Goal: Task Accomplishment & Management: Manage account settings

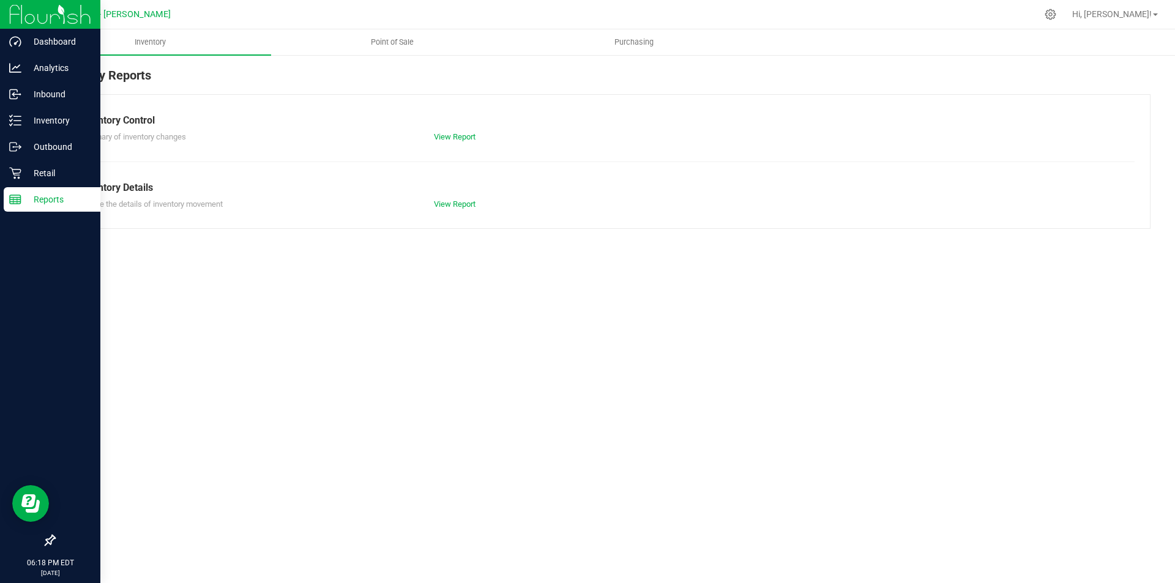
click at [41, 199] on p "Reports" at bounding box center [57, 199] width 73 height 15
click at [56, 117] on p "Inventory" at bounding box center [57, 120] width 73 height 15
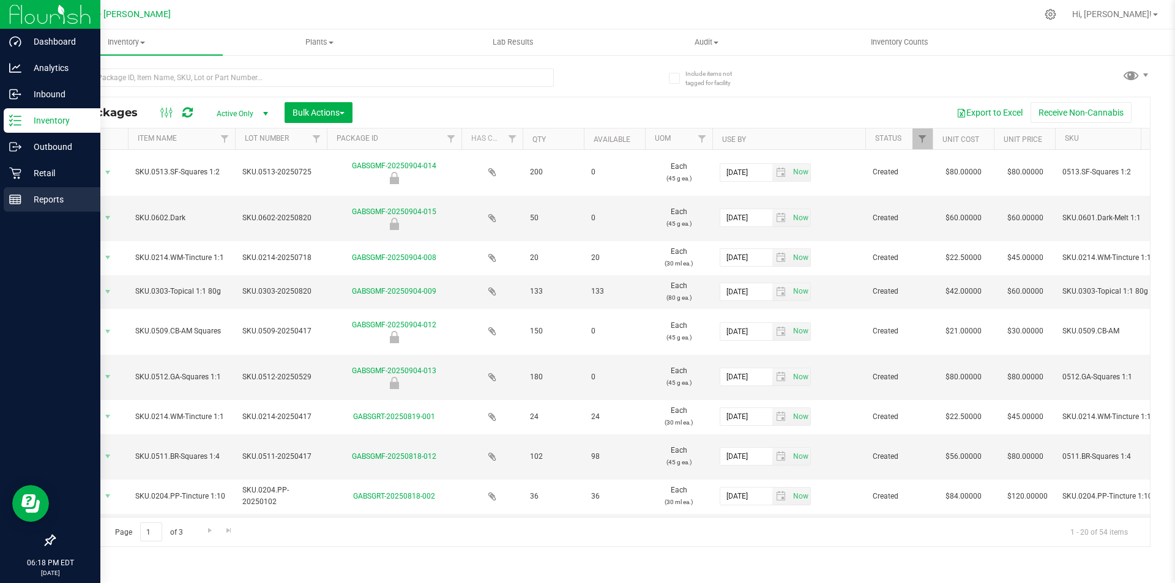
click at [45, 195] on p "Reports" at bounding box center [57, 199] width 73 height 15
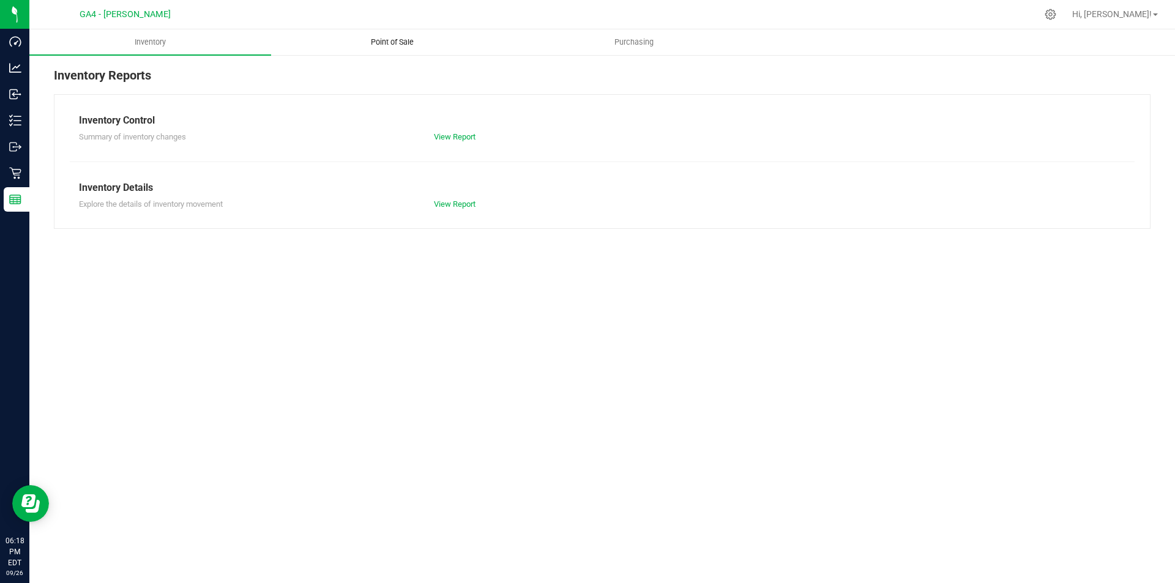
click at [388, 44] on span "Point of Sale" at bounding box center [392, 42] width 76 height 11
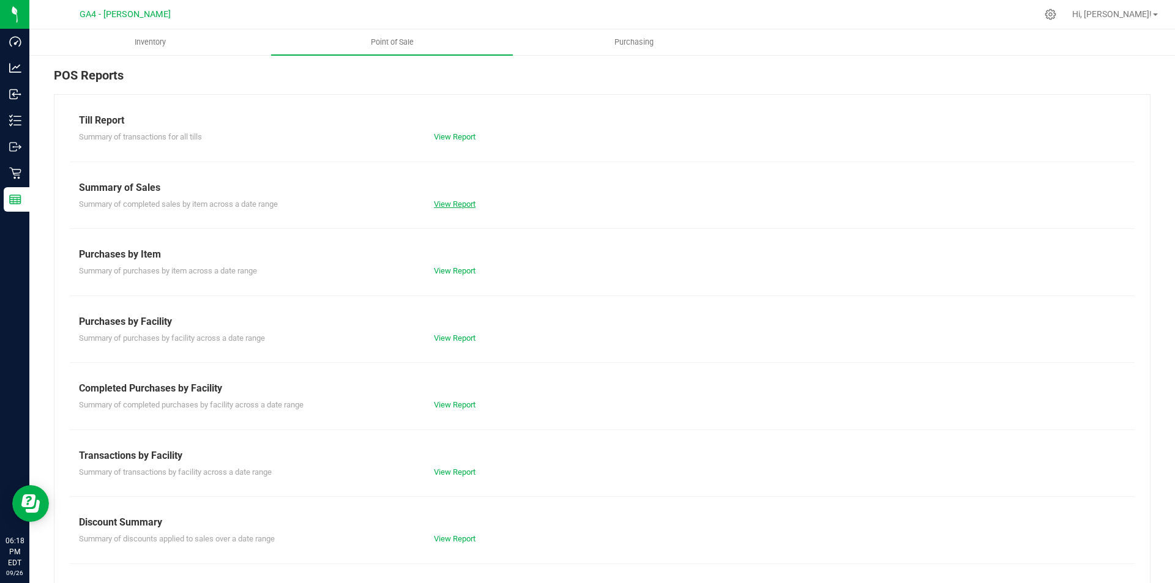
click at [459, 206] on link "View Report" at bounding box center [455, 203] width 42 height 9
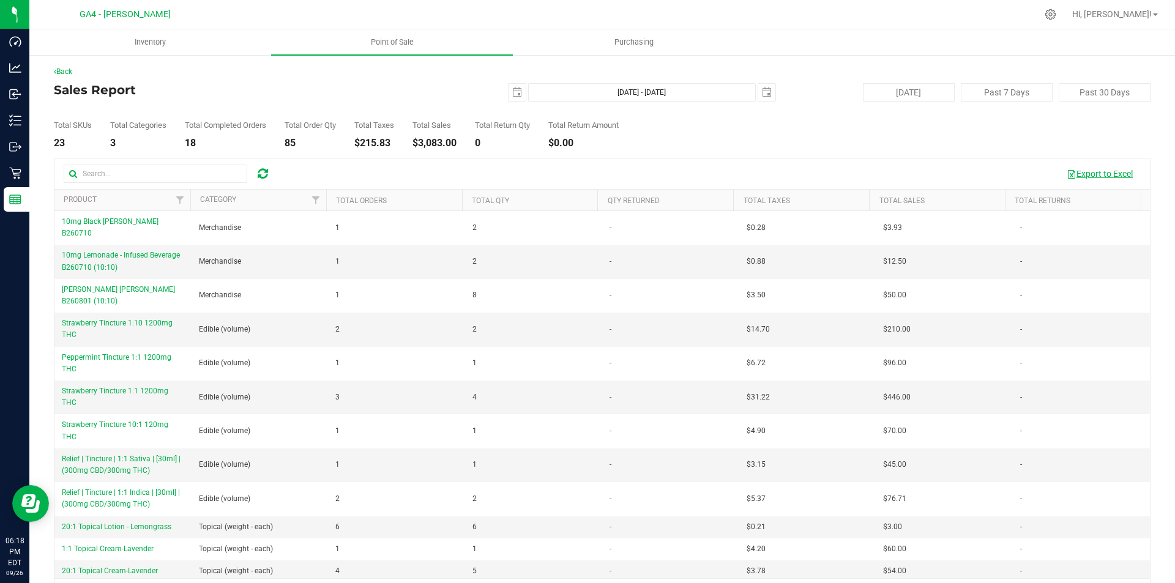
click at [1105, 174] on button "Export to Excel" at bounding box center [1099, 173] width 82 height 21
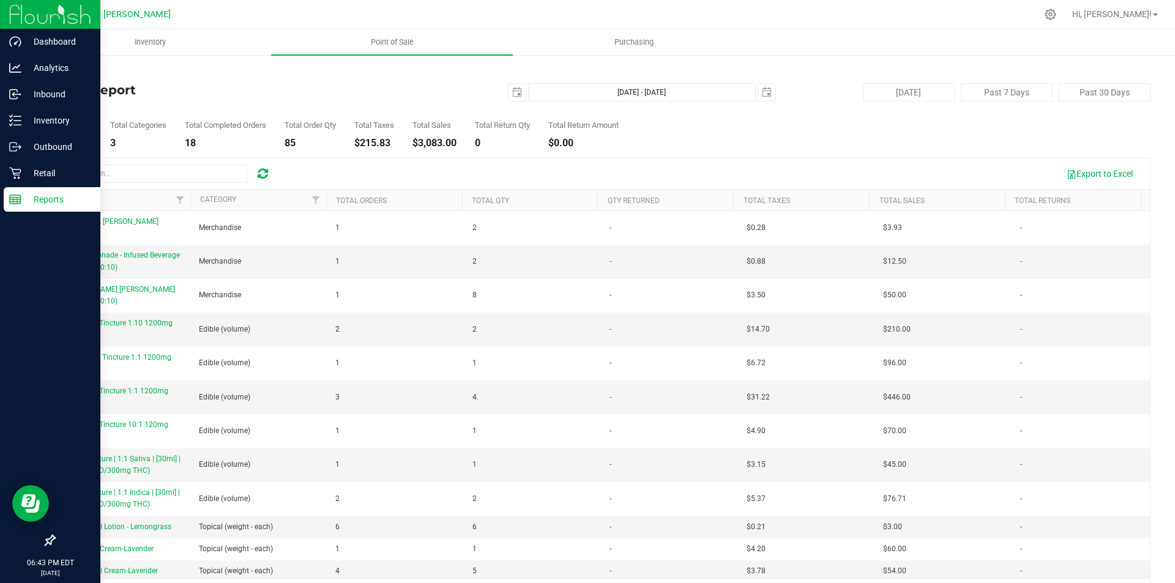
click at [40, 197] on p "Reports" at bounding box center [57, 199] width 73 height 15
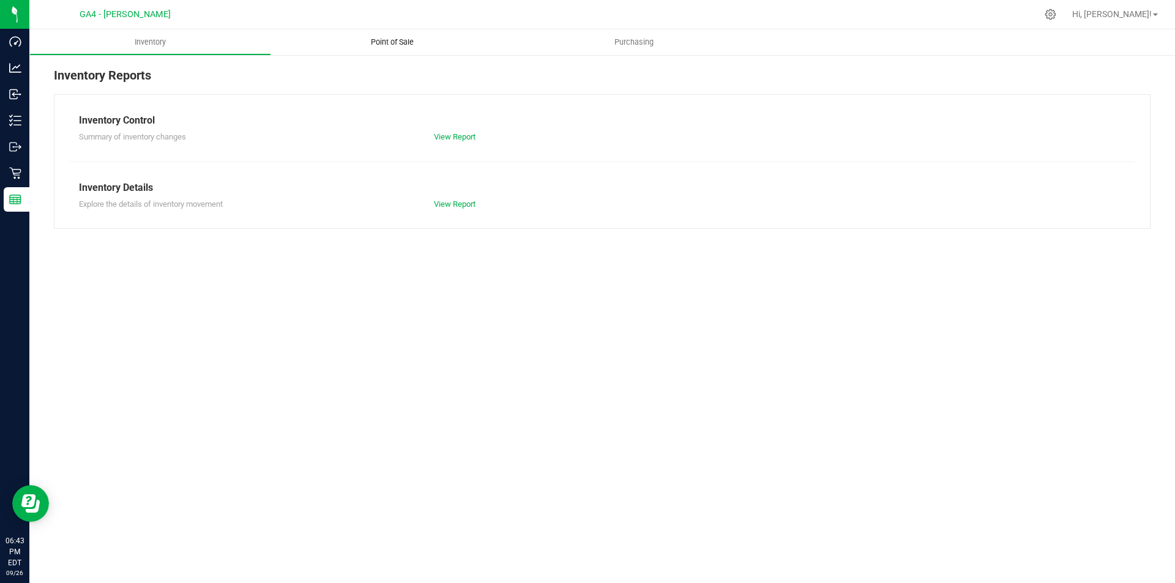
click at [406, 45] on span "Point of Sale" at bounding box center [392, 42] width 76 height 11
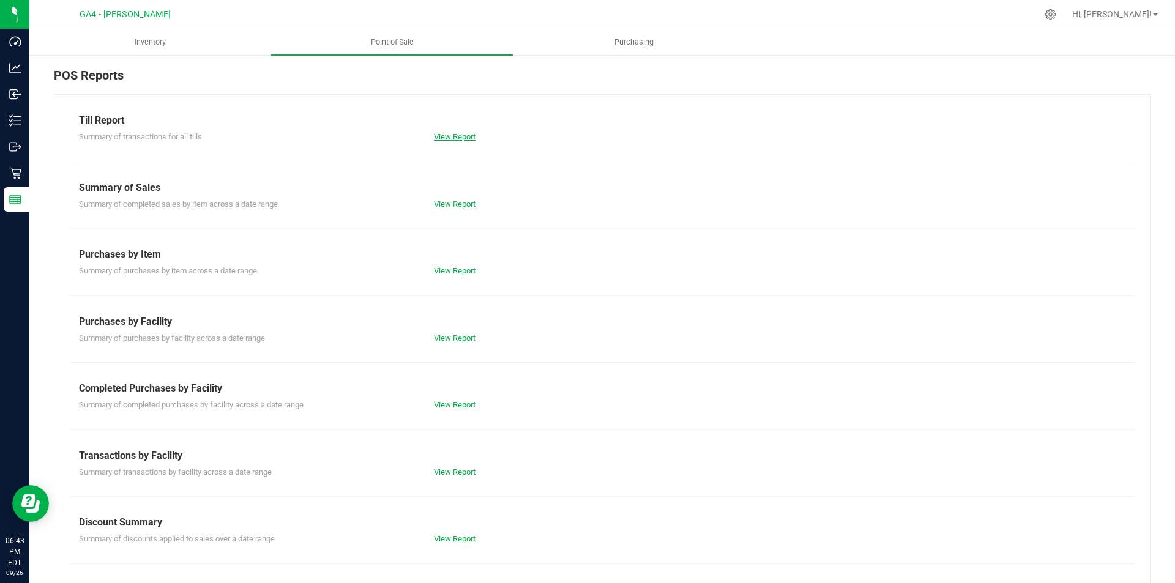
click at [446, 133] on link "View Report" at bounding box center [455, 136] width 42 height 9
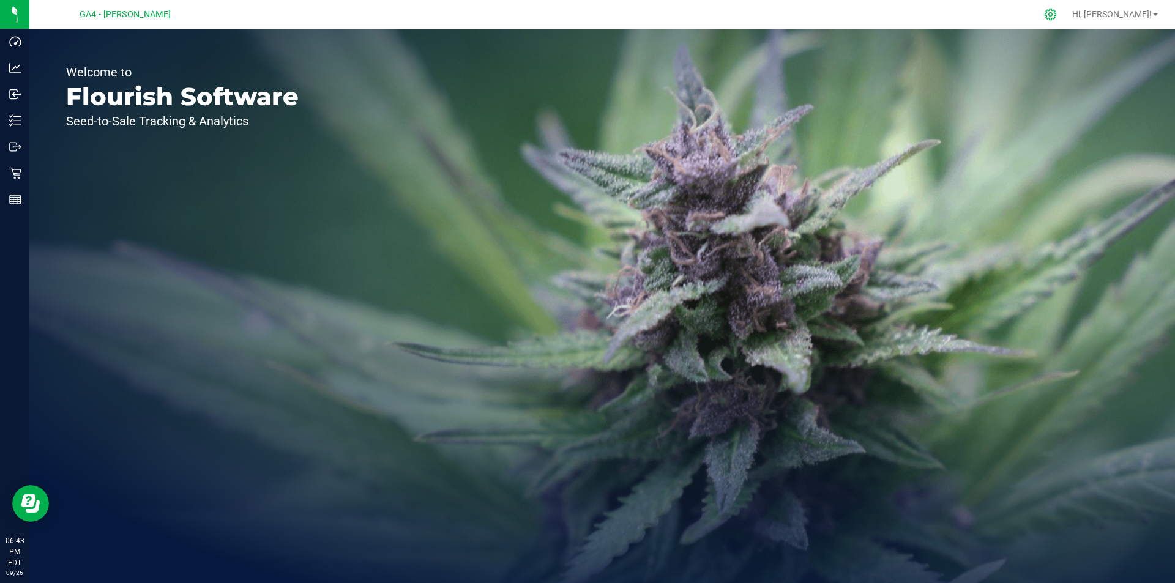
click at [1056, 16] on icon at bounding box center [1050, 15] width 12 height 12
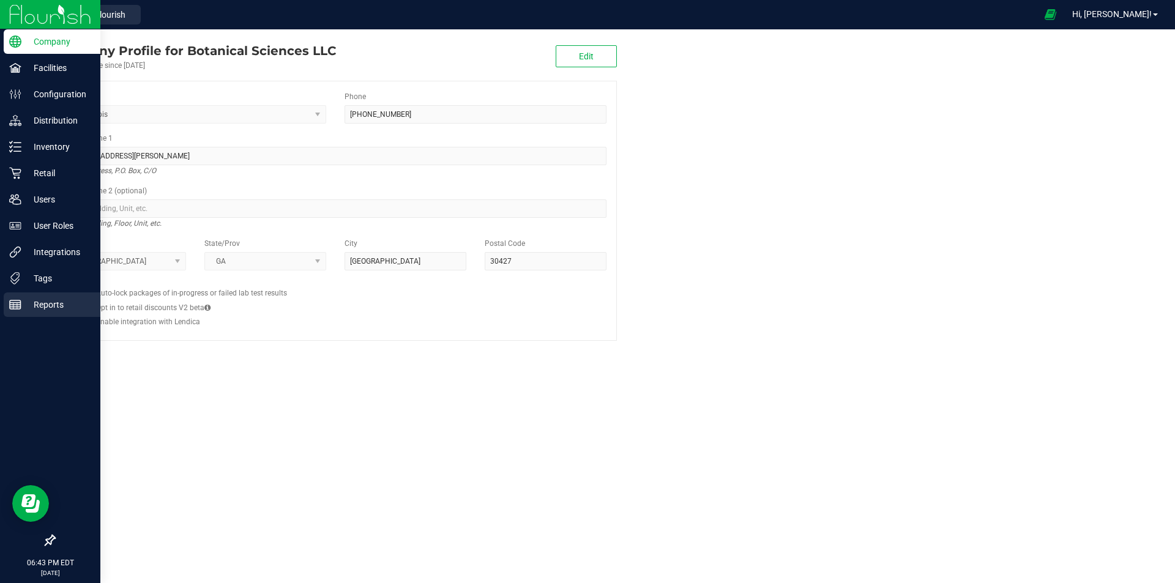
click at [61, 299] on p "Reports" at bounding box center [57, 304] width 73 height 15
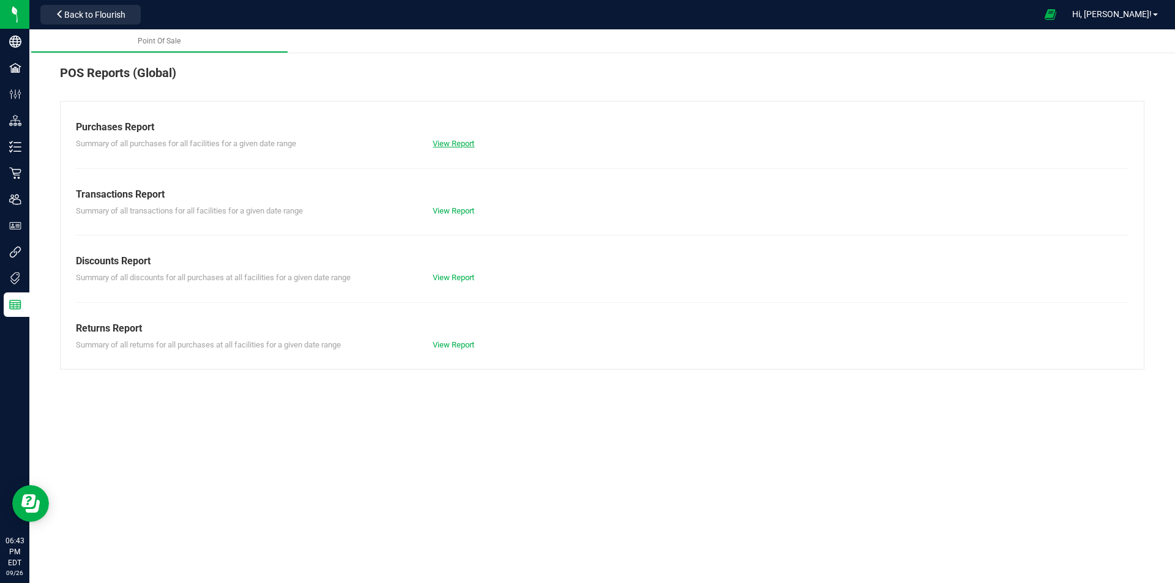
click at [467, 143] on link "View Report" at bounding box center [454, 143] width 42 height 9
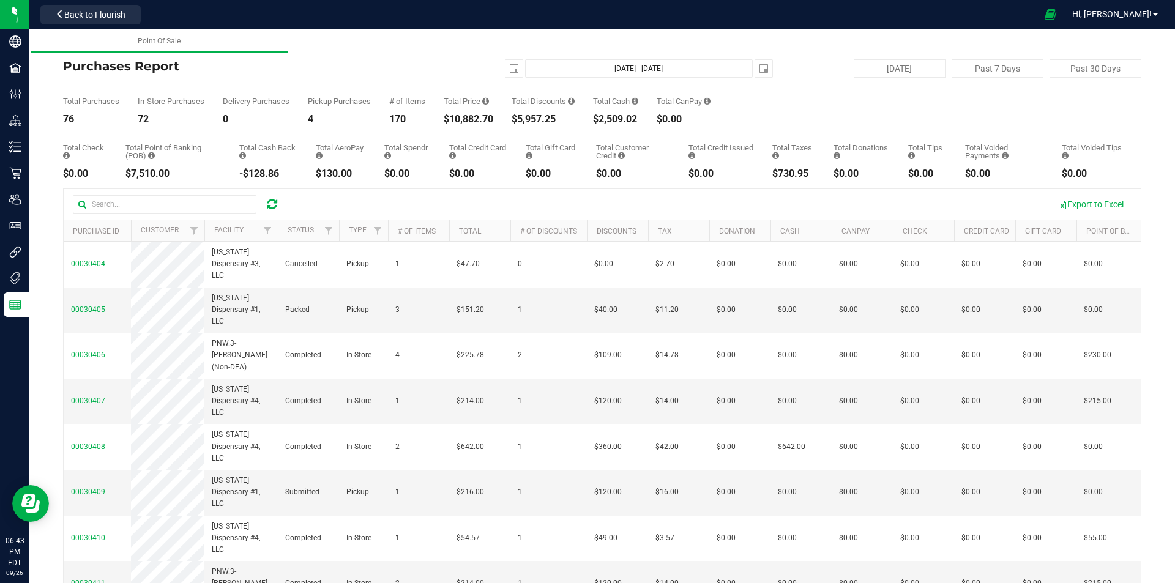
click at [271, 203] on icon at bounding box center [272, 204] width 10 height 12
click at [270, 229] on span "Filter" at bounding box center [267, 231] width 10 height 10
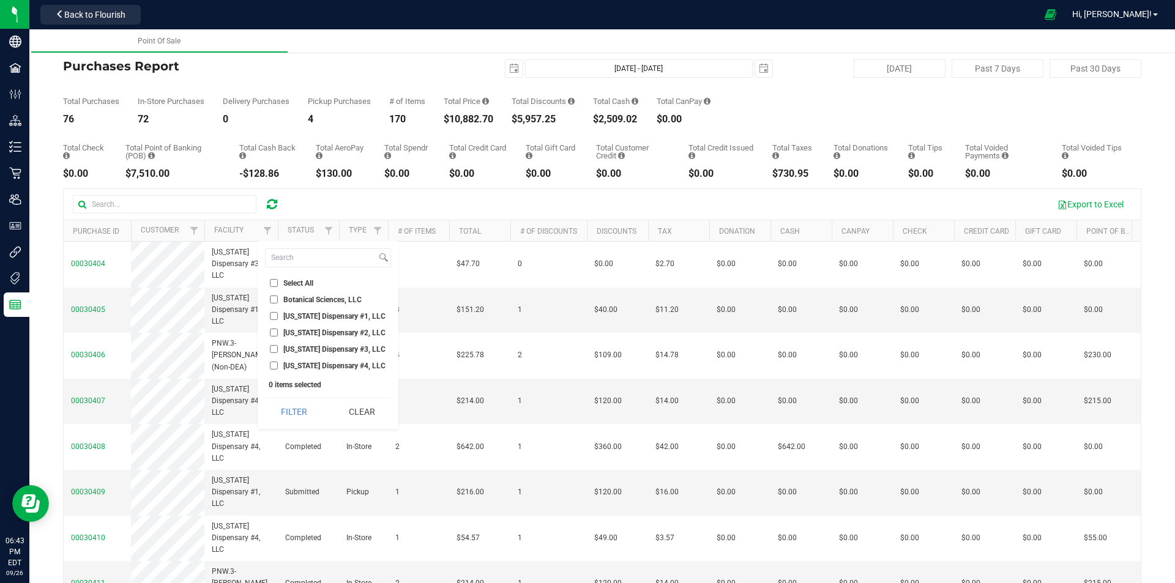
click at [276, 368] on input "Georgia Dispensary #4, LLC" at bounding box center [274, 366] width 8 height 8
click at [291, 412] on button "Filter" at bounding box center [294, 411] width 59 height 27
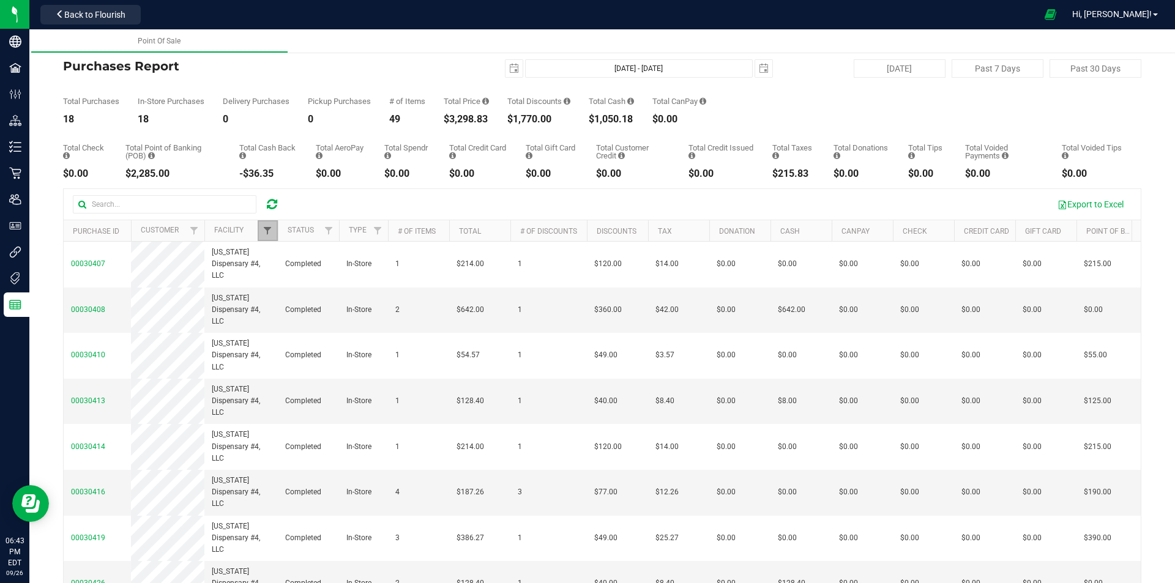
click at [266, 230] on span "Filter" at bounding box center [267, 231] width 10 height 10
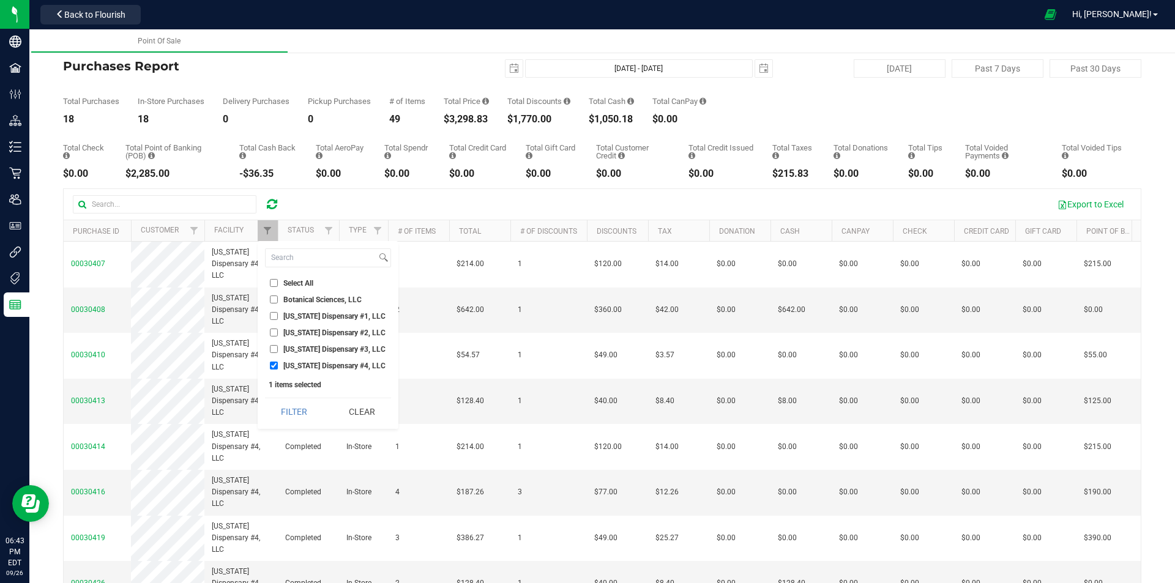
click at [276, 368] on input "Georgia Dispensary #4, LLC" at bounding box center [274, 366] width 8 height 8
checkbox input "false"
click at [272, 347] on input "Georgia Dispensary #3, LLC" at bounding box center [274, 349] width 8 height 8
checkbox input "true"
click at [269, 227] on span "Filter" at bounding box center [267, 231] width 10 height 10
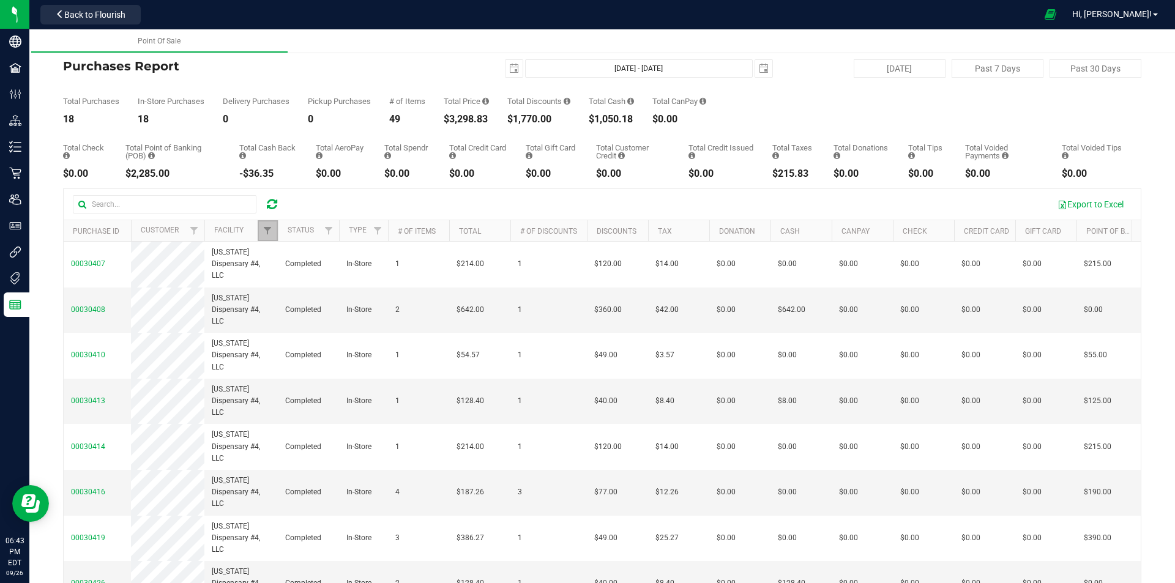
click at [270, 221] on link "Filter" at bounding box center [268, 230] width 20 height 21
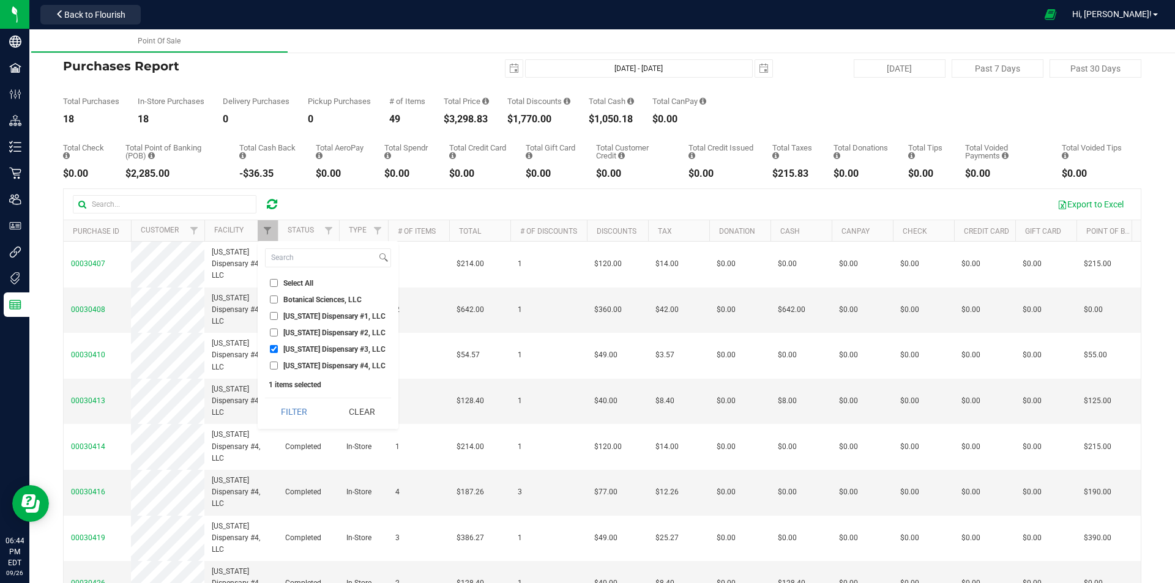
click at [265, 198] on div at bounding box center [271, 204] width 19 height 15
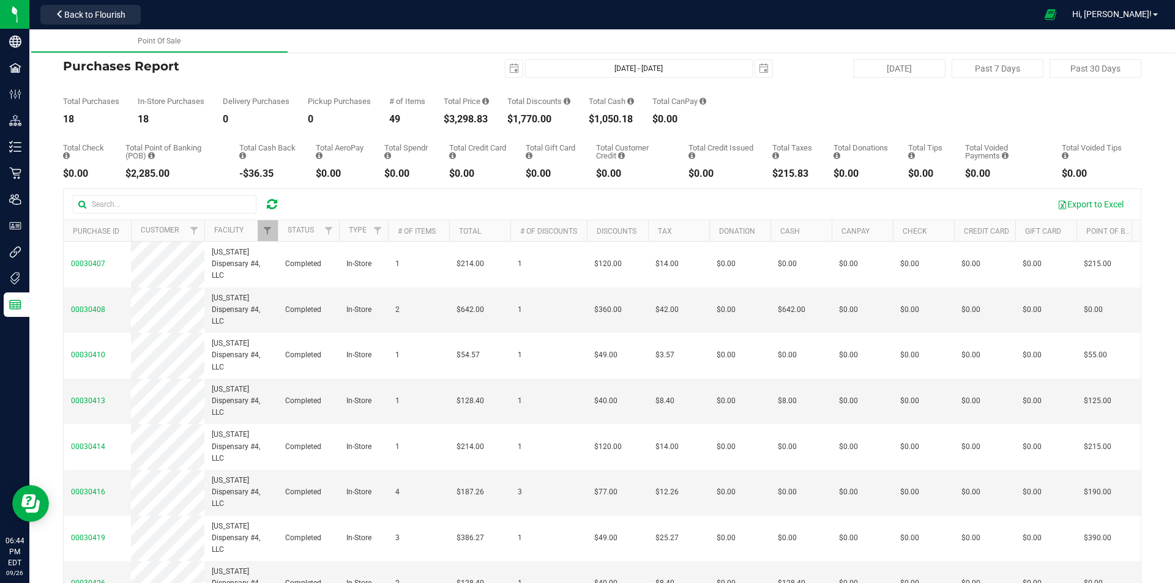
click at [273, 204] on icon at bounding box center [272, 204] width 10 height 12
click at [271, 231] on span "Filter" at bounding box center [267, 231] width 10 height 10
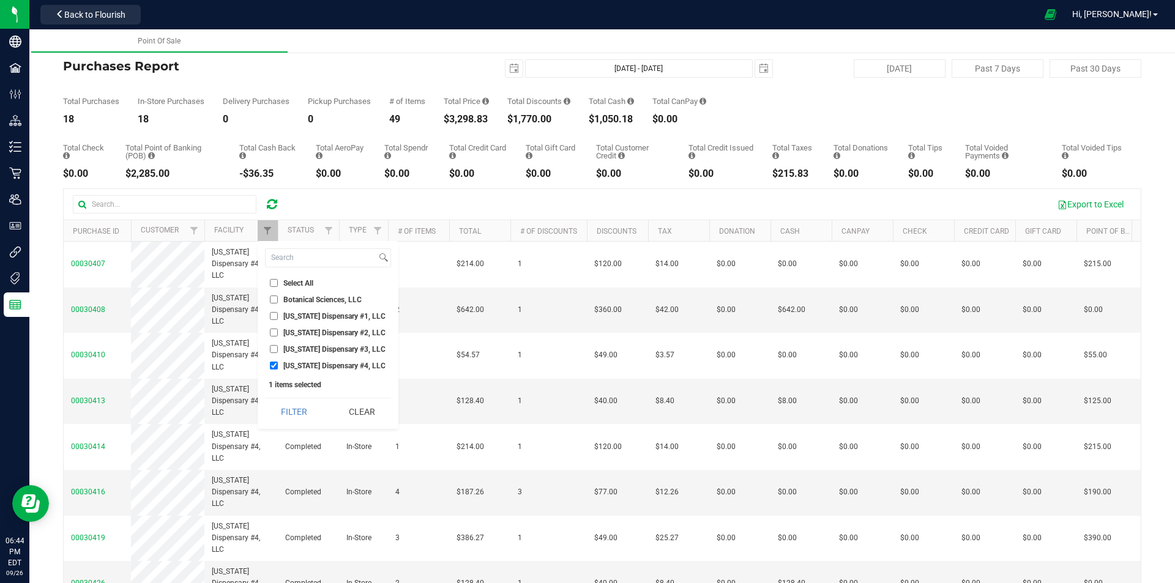
click at [275, 349] on input "Georgia Dispensary #3, LLC" at bounding box center [274, 349] width 8 height 8
checkbox input "true"
click at [272, 364] on input "Georgia Dispensary #4, LLC" at bounding box center [274, 366] width 8 height 8
checkbox input "false"
click at [294, 404] on button "Filter" at bounding box center [294, 411] width 59 height 27
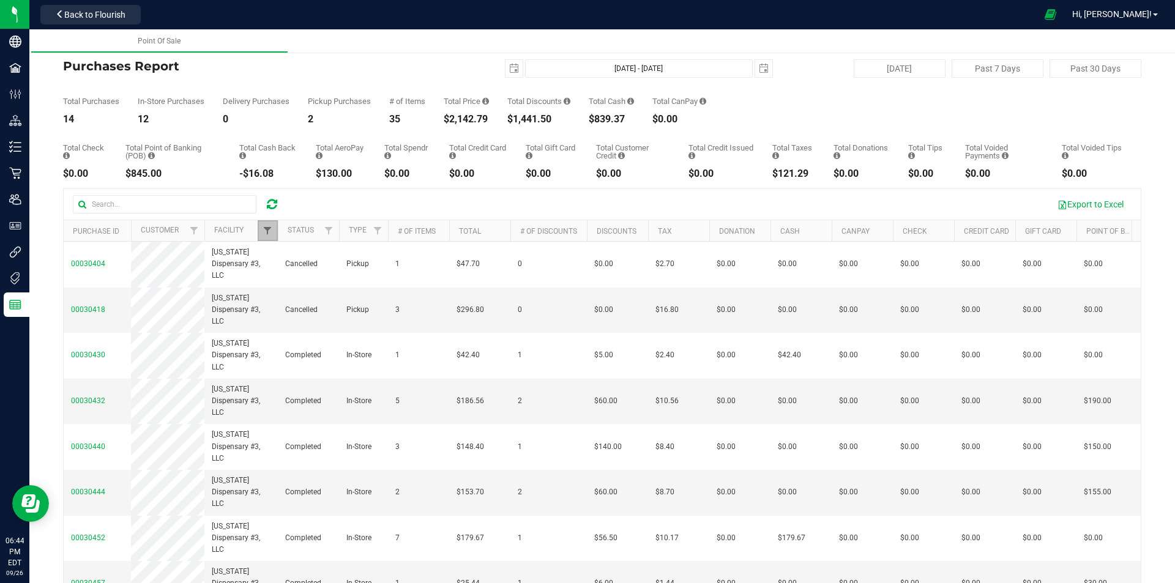
click at [266, 226] on span "Filter" at bounding box center [267, 231] width 10 height 10
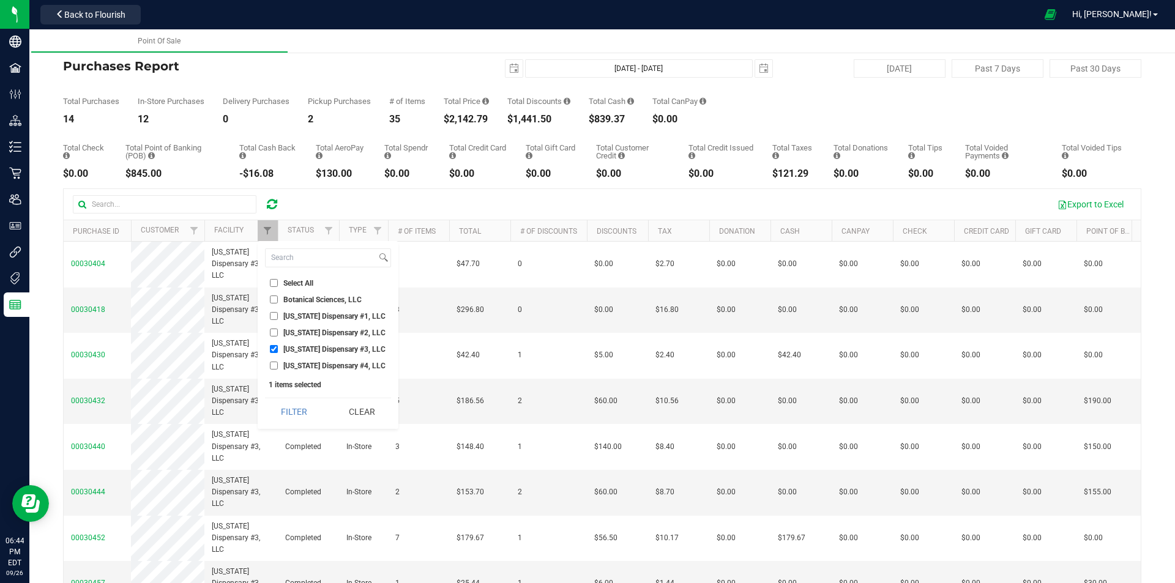
click at [273, 347] on input "Georgia Dispensary #3, LLC" at bounding box center [274, 349] width 8 height 8
checkbox input "false"
click at [273, 333] on input "Georgia Dispensary #2, LLC" at bounding box center [274, 333] width 8 height 8
click at [279, 407] on button "Filter" at bounding box center [294, 411] width 59 height 27
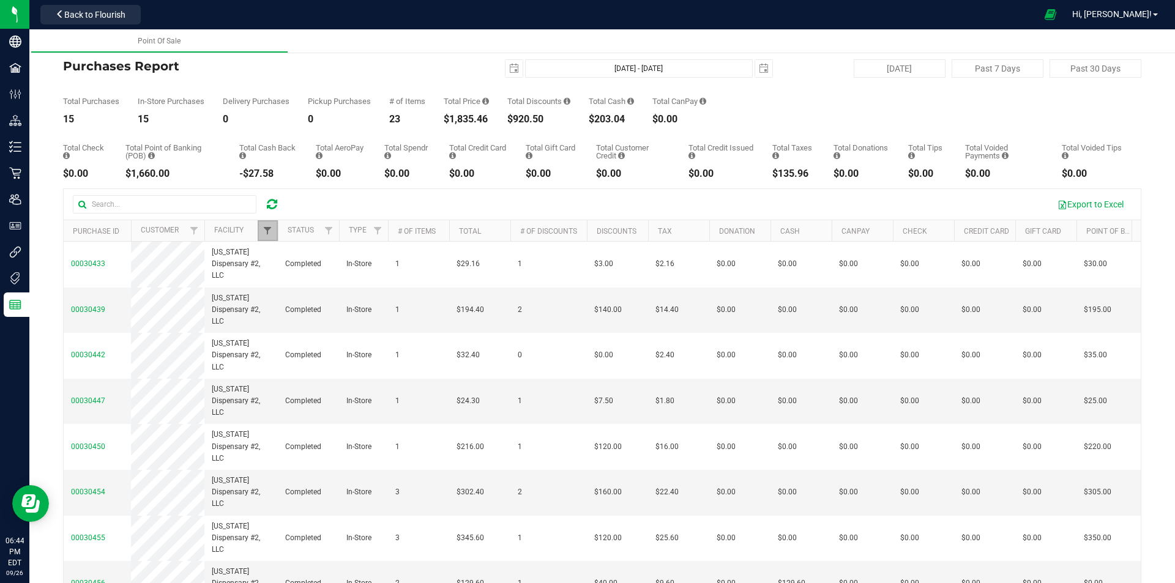
click at [266, 226] on span "Filter" at bounding box center [267, 231] width 10 height 10
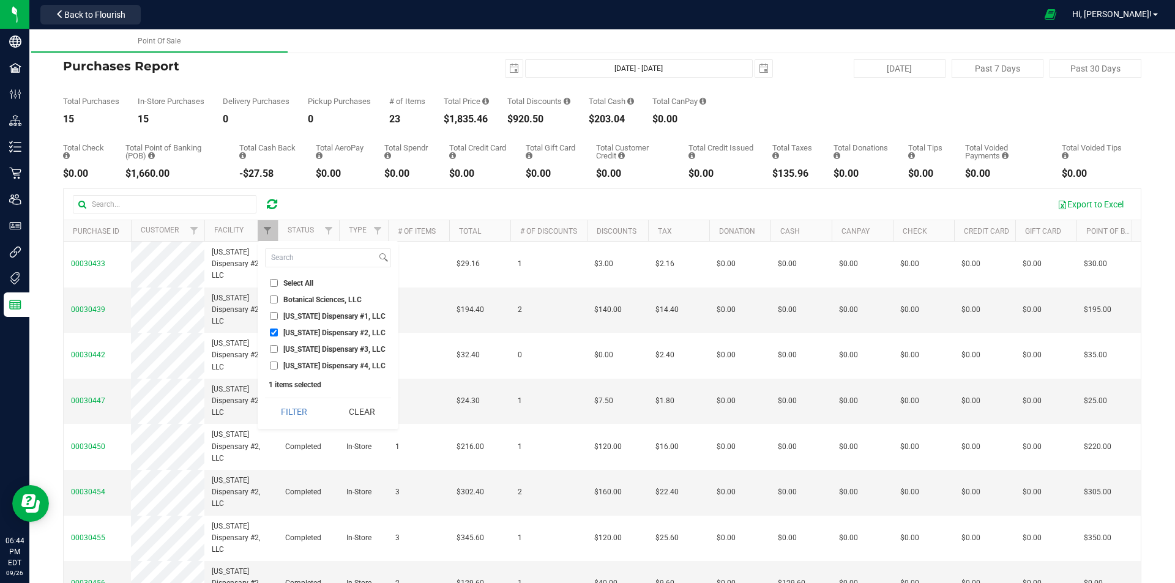
click at [273, 332] on input "Georgia Dispensary #2, LLC" at bounding box center [274, 333] width 8 height 8
checkbox input "false"
click at [274, 319] on input "Georgia Dispensary #1, LLC" at bounding box center [274, 316] width 8 height 8
checkbox input "true"
click at [289, 404] on button "Filter" at bounding box center [294, 411] width 59 height 27
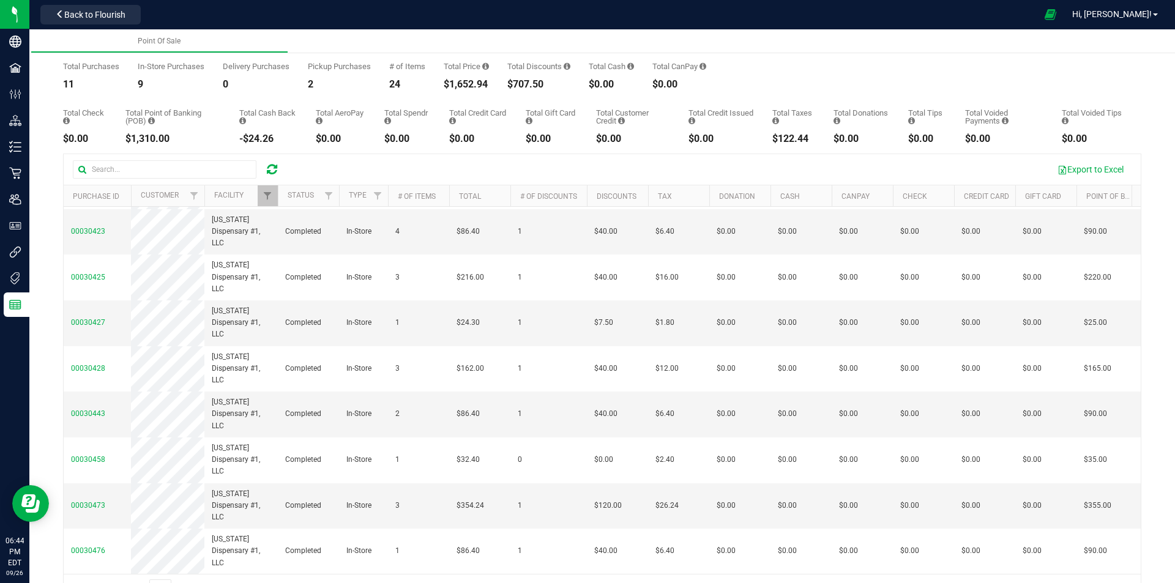
scroll to position [68, 0]
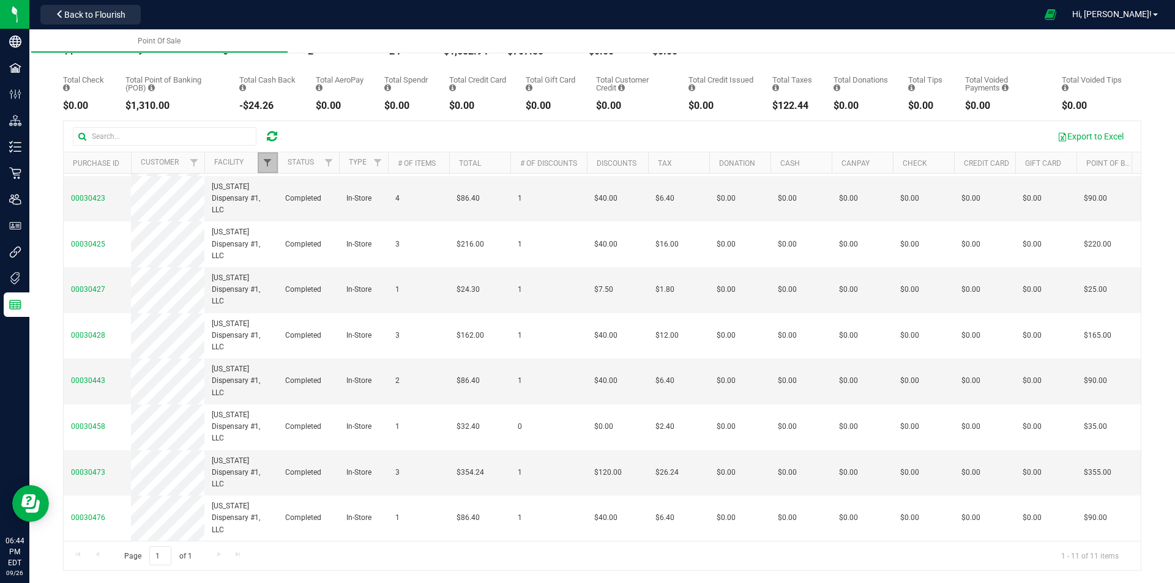
click at [266, 160] on span "Filter" at bounding box center [267, 163] width 10 height 10
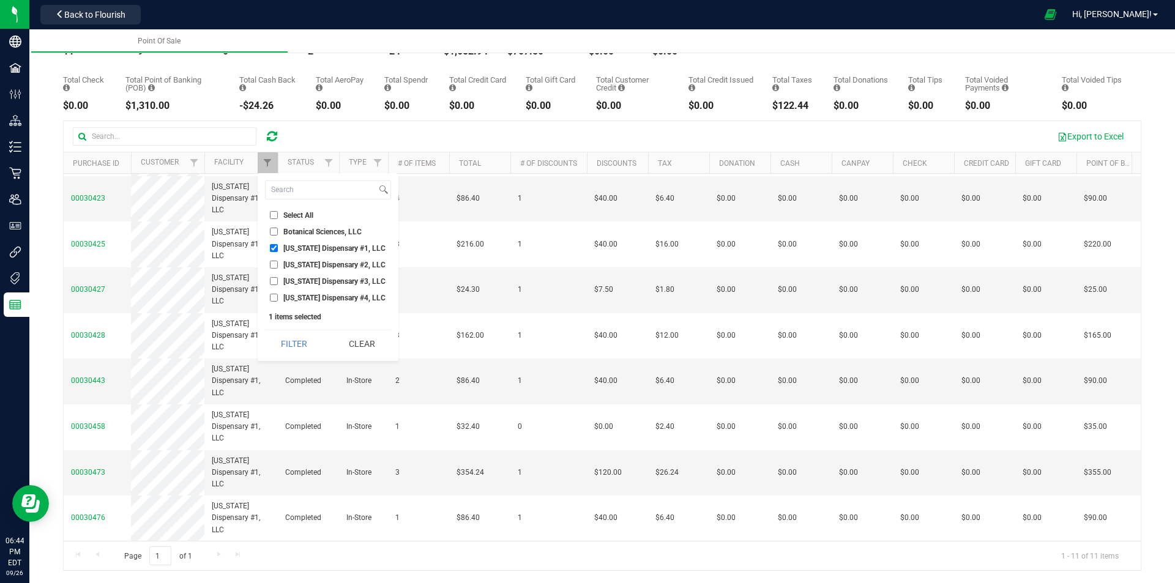
click at [273, 282] on input "Georgia Dispensary #3, LLC" at bounding box center [274, 281] width 8 height 8
checkbox input "true"
click at [273, 245] on input "Georgia Dispensary #1, LLC" at bounding box center [274, 248] width 8 height 8
checkbox input "false"
click at [283, 345] on button "Filter" at bounding box center [294, 343] width 59 height 27
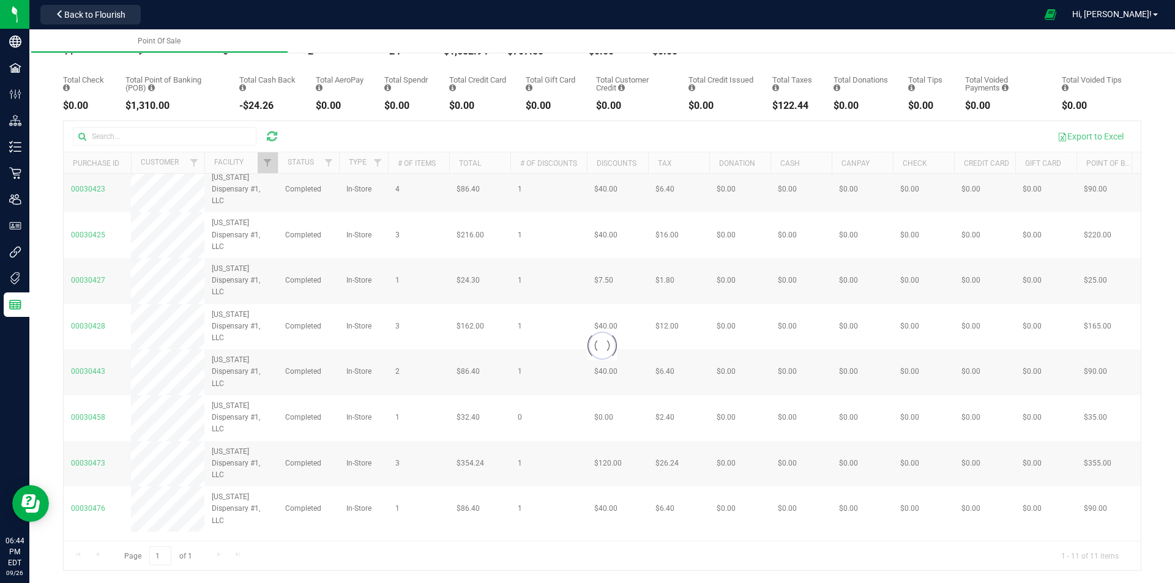
scroll to position [0, 0]
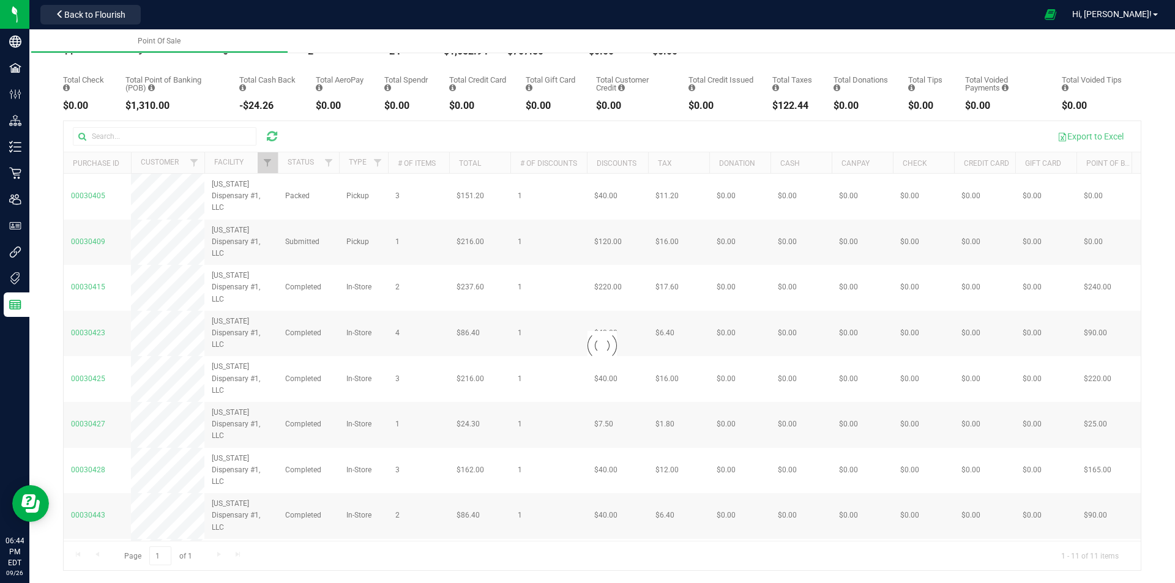
checkbox input "true"
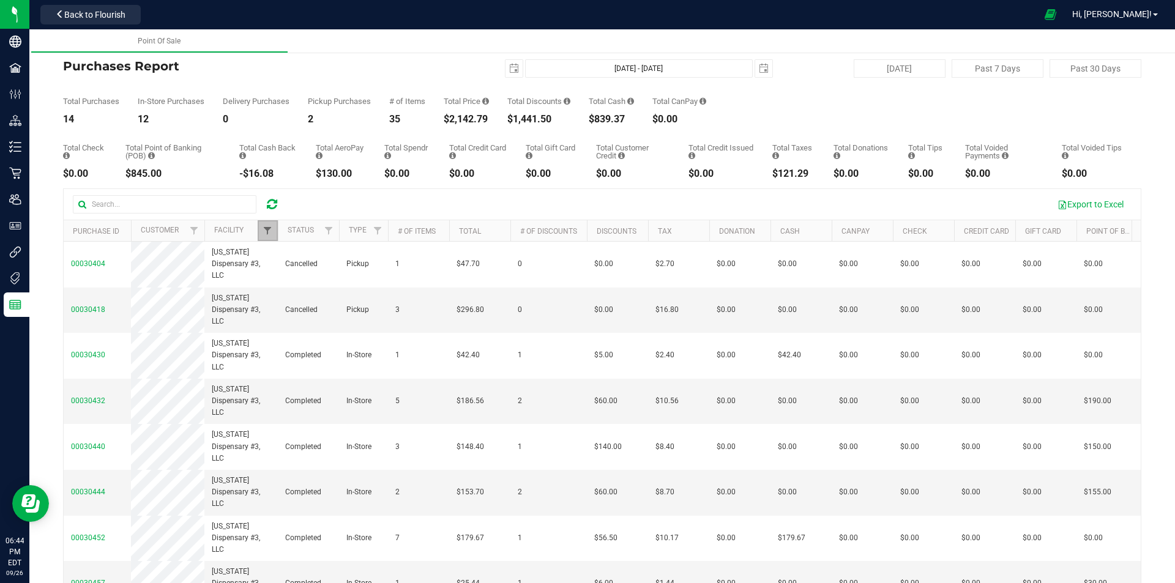
click at [267, 226] on span "Filter" at bounding box center [267, 231] width 10 height 10
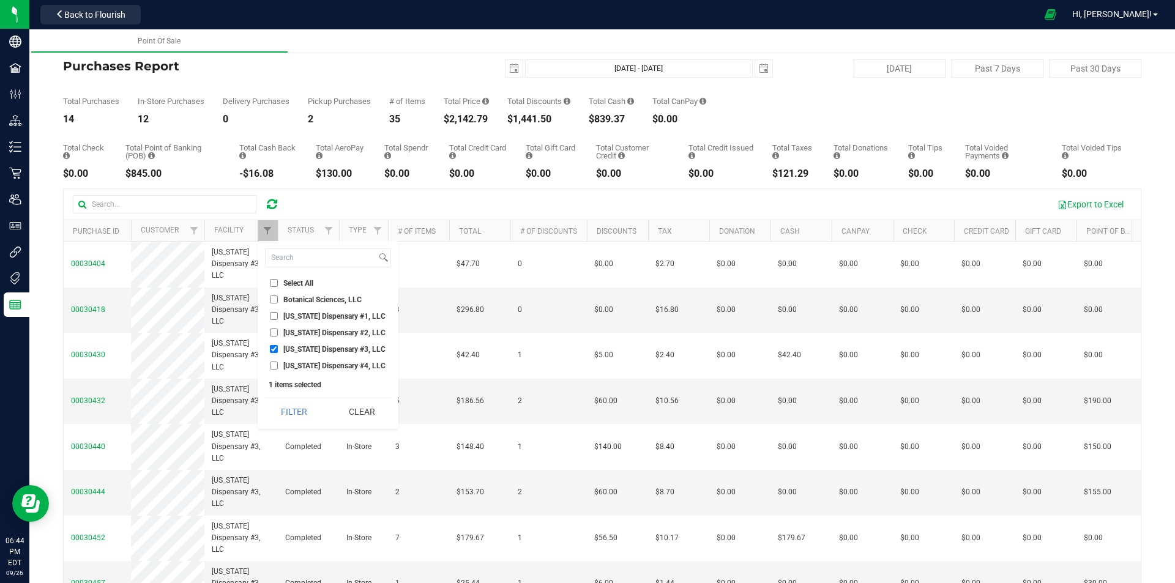
click at [273, 365] on input "Georgia Dispensary #4, LLC" at bounding box center [274, 366] width 8 height 8
checkbox input "true"
click at [273, 349] on input "Georgia Dispensary #3, LLC" at bounding box center [274, 349] width 8 height 8
checkbox input "false"
click at [288, 415] on button "Filter" at bounding box center [294, 411] width 59 height 27
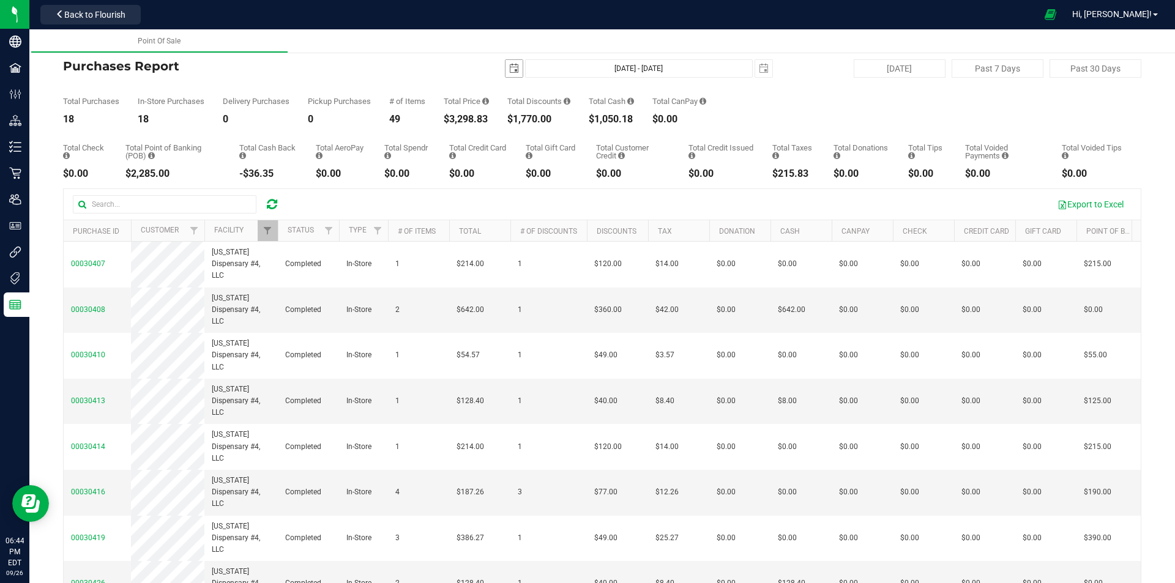
click at [509, 69] on span "select" at bounding box center [514, 69] width 10 height 10
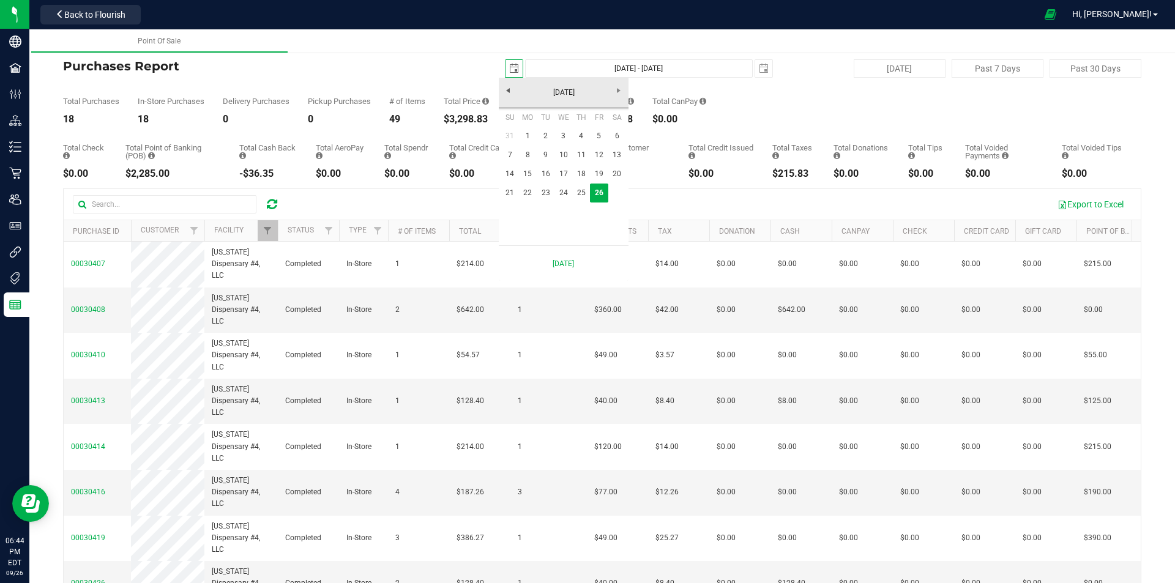
scroll to position [0, 31]
click at [504, 94] on link "September 2025" at bounding box center [564, 92] width 132 height 19
click at [507, 95] on link "2025" at bounding box center [564, 92] width 132 height 19
click at [551, 163] on link "2024" at bounding box center [547, 160] width 31 height 31
click at [582, 196] on link "Nov" at bounding box center [578, 194] width 31 height 31
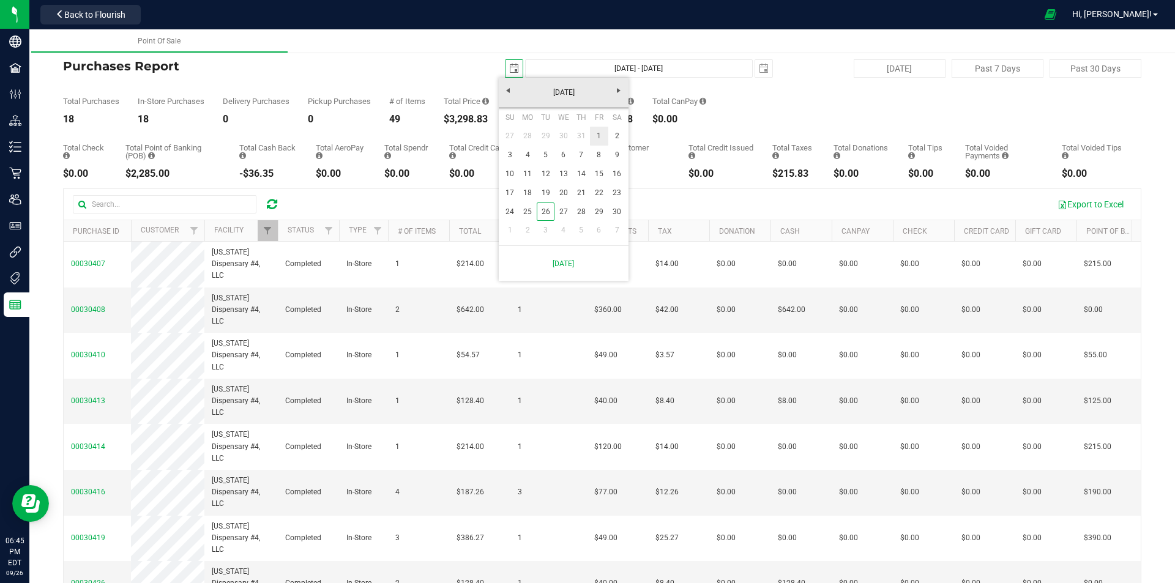
click at [593, 135] on link "1" at bounding box center [599, 136] width 18 height 19
type input "2024-11-01"
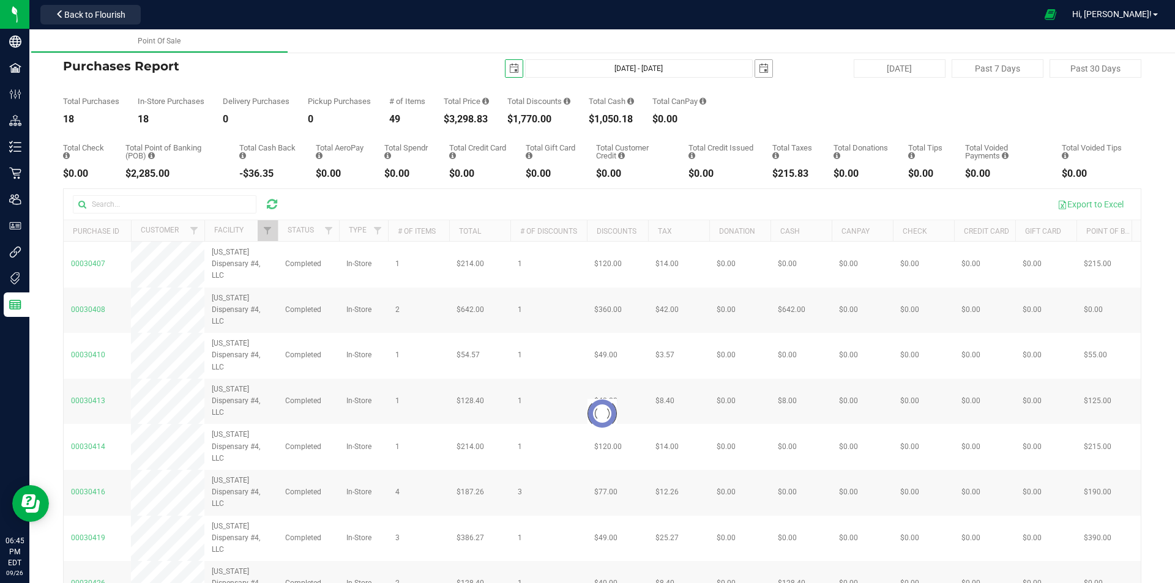
click at [756, 74] on span "select" at bounding box center [763, 68] width 17 height 17
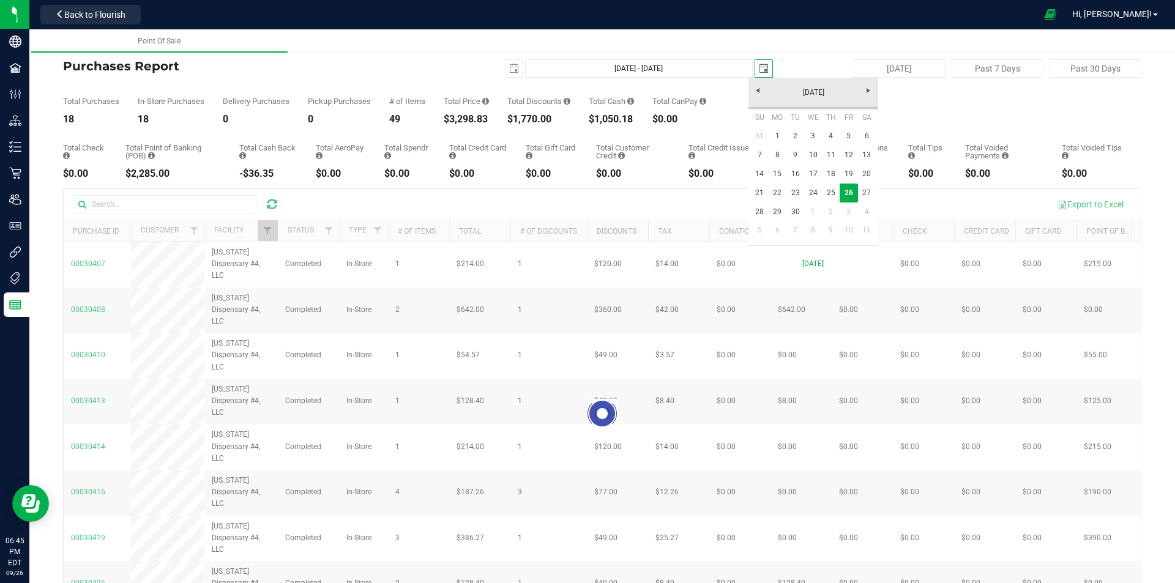
scroll to position [0, 31]
click at [762, 94] on link "September 2025" at bounding box center [814, 92] width 132 height 19
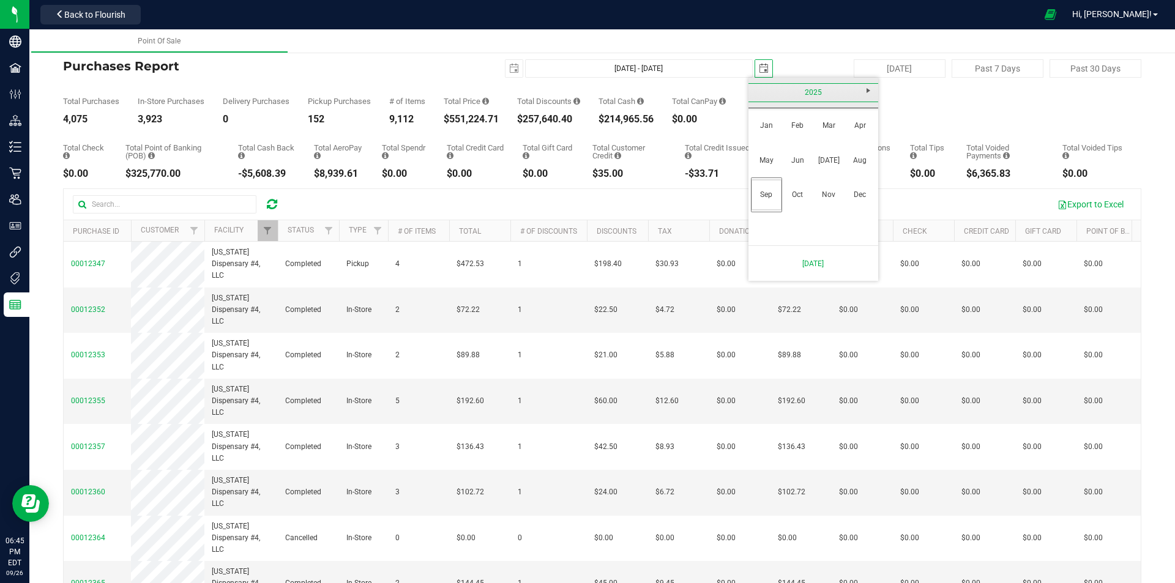
click at [757, 90] on link "2025" at bounding box center [814, 92] width 132 height 19
click at [807, 165] on link "2024" at bounding box center [797, 160] width 31 height 31
click at [839, 200] on link "Nov" at bounding box center [828, 194] width 31 height 31
click at [864, 217] on link "30" at bounding box center [867, 211] width 18 height 19
type input "Nov 1, 2024 - Nov 30, 2024"
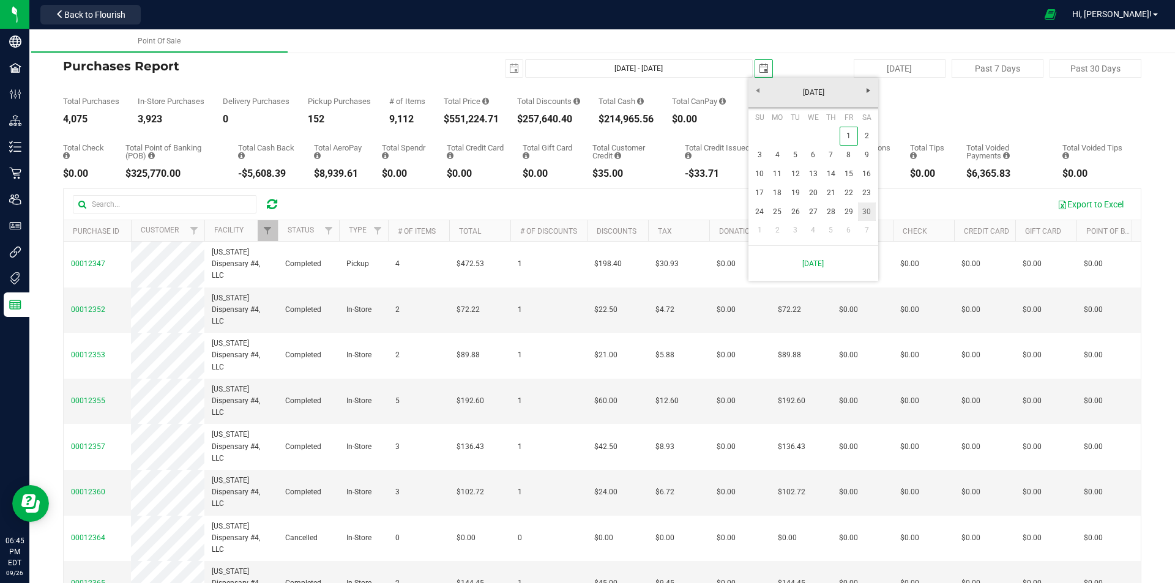
type input "2024-11-30"
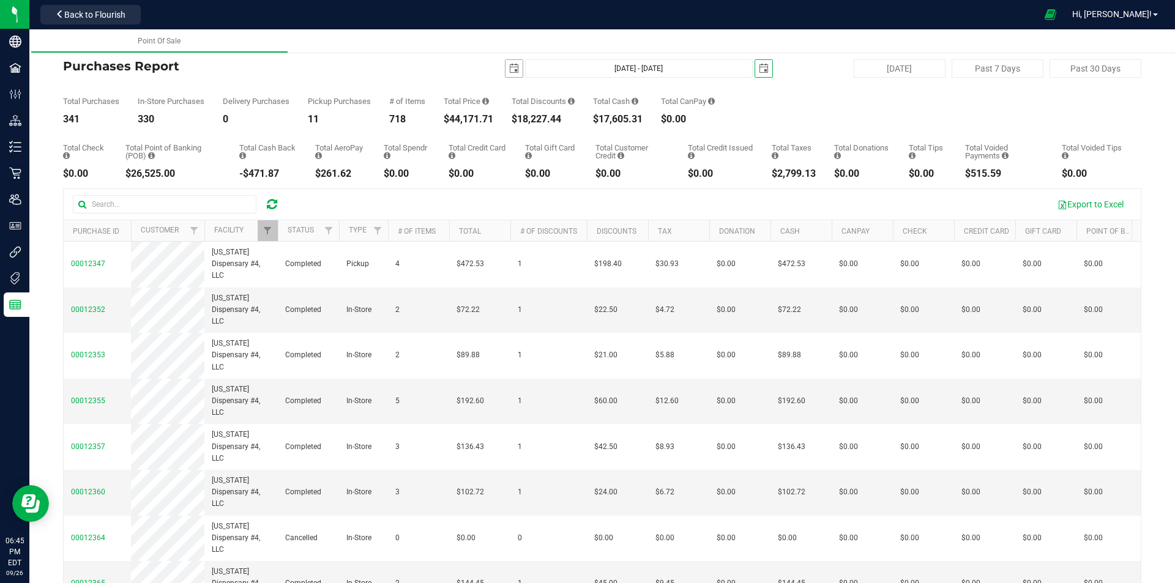
click at [509, 72] on span "select" at bounding box center [514, 69] width 10 height 10
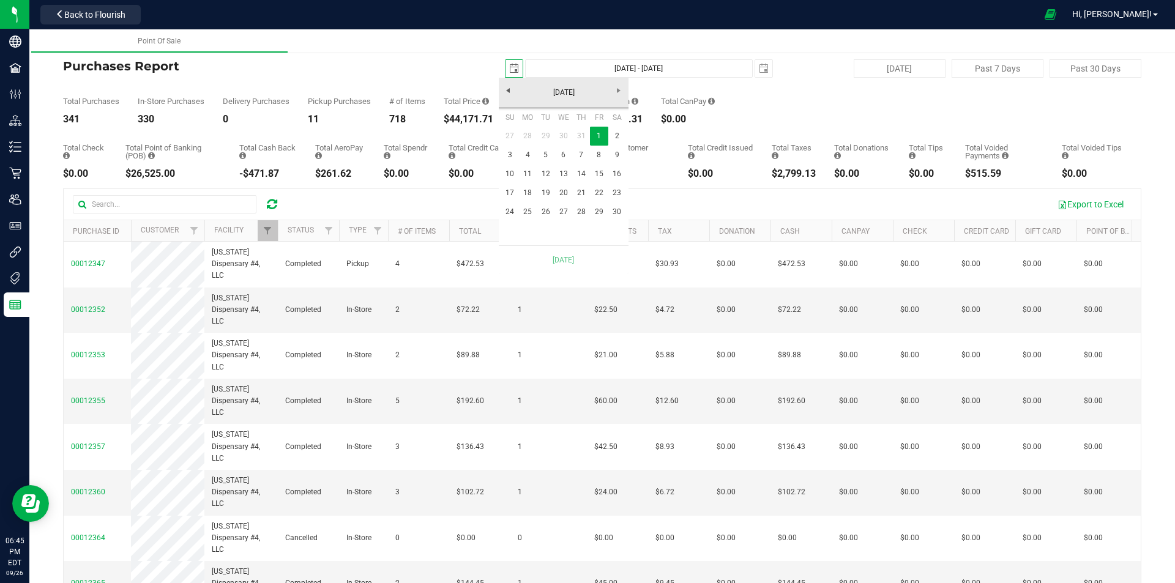
scroll to position [0, 31]
drag, startPoint x: 554, startPoint y: 95, endPoint x: 534, endPoint y: 106, distance: 22.5
click at [554, 96] on link "November 2024" at bounding box center [564, 92] width 132 height 19
click at [609, 196] on table "Jan Feb Mar Apr May Jun Jul Aug Sep Oct Nov" at bounding box center [563, 160] width 125 height 104
click at [612, 91] on link "2024" at bounding box center [564, 92] width 132 height 19
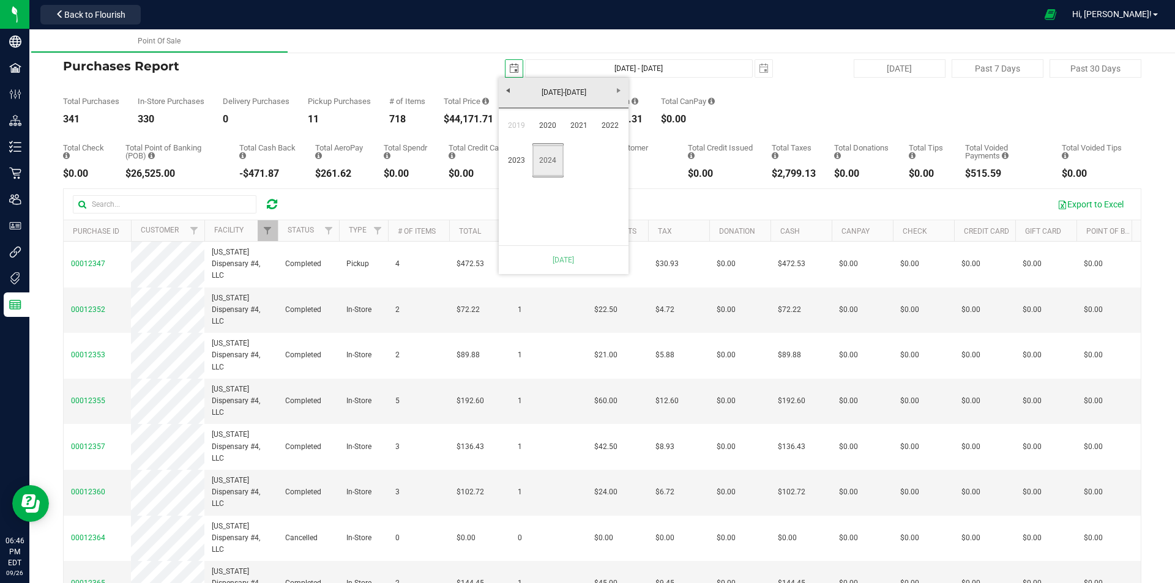
click at [555, 166] on link "2024" at bounding box center [547, 160] width 31 height 31
click at [533, 92] on link "2024" at bounding box center [564, 92] width 132 height 19
click at [503, 89] on link "2020-2024" at bounding box center [564, 92] width 132 height 19
click at [617, 133] on link "2020 - 2024" at bounding box center [610, 125] width 31 height 31
click at [547, 160] on link "2024" at bounding box center [547, 160] width 31 height 31
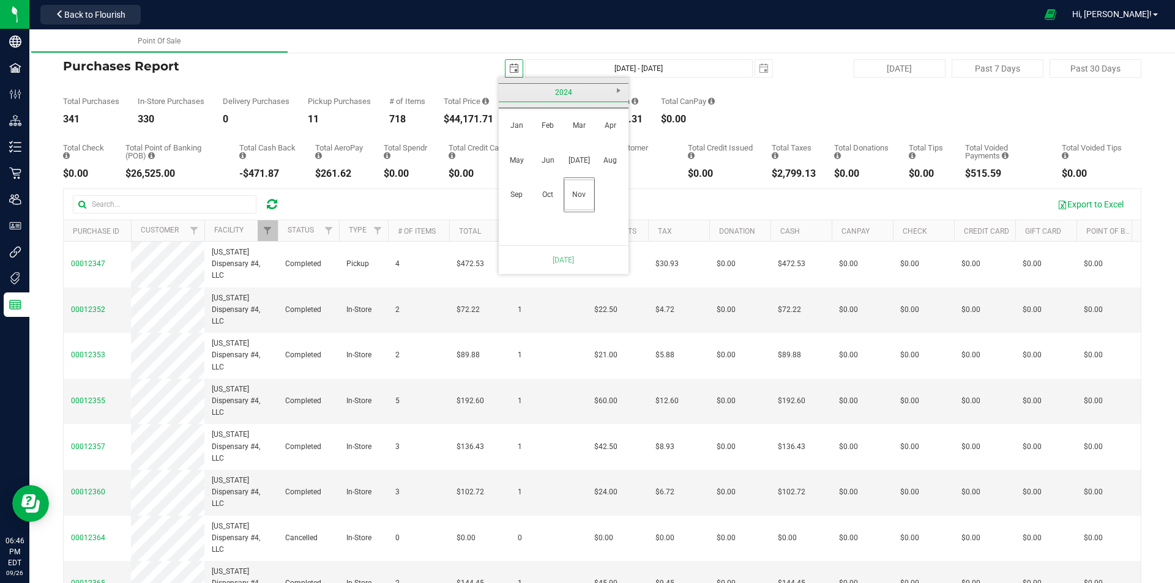
click at [601, 195] on table "Jan Feb Mar Apr May Jun Jul Aug Sep Oct Nov" at bounding box center [563, 160] width 125 height 104
click at [615, 90] on link "2024" at bounding box center [564, 92] width 132 height 19
click at [552, 167] on link "2024" at bounding box center [547, 160] width 31 height 31
click at [814, 102] on div "Total Purchases 341 In-Store Purchases 330 Delivery Purchases 0 Pickup Purchase…" at bounding box center [602, 101] width 1078 height 46
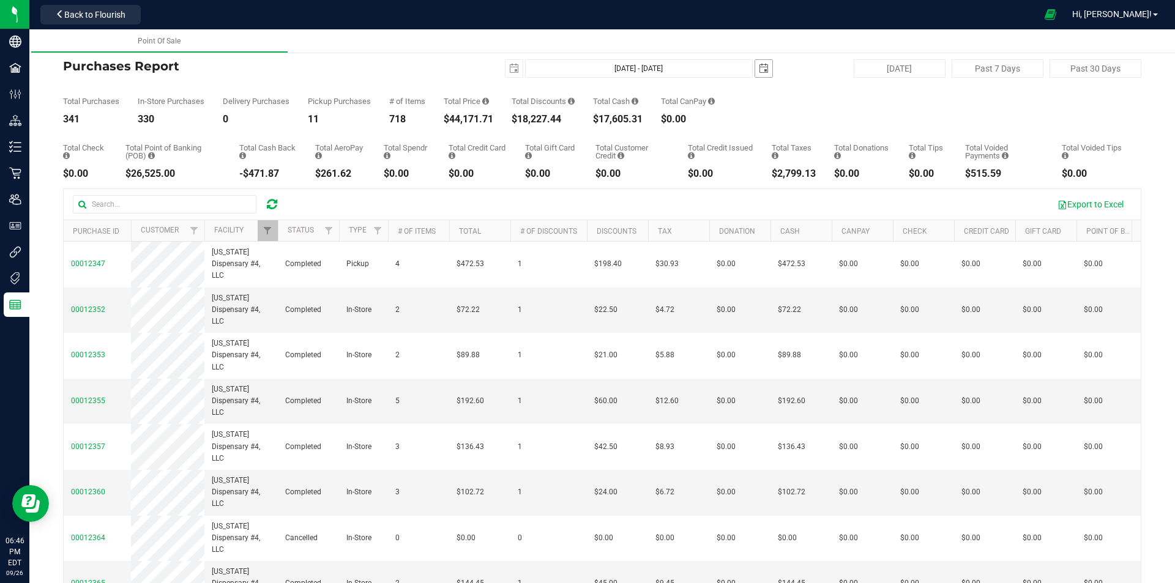
click at [759, 67] on span "select" at bounding box center [764, 69] width 10 height 10
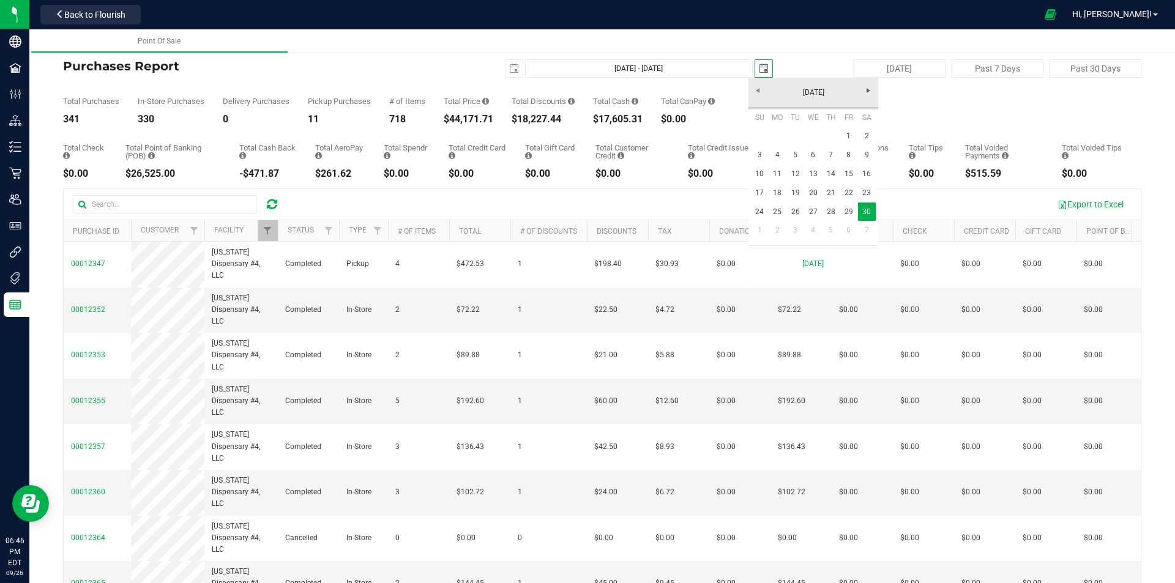
scroll to position [0, 31]
click at [869, 93] on span "Next" at bounding box center [868, 91] width 10 height 10
click at [792, 211] on link "31" at bounding box center [795, 211] width 18 height 19
type input "Nov 1, 2024 - Dec 31, 2024"
type input "2024-12-31"
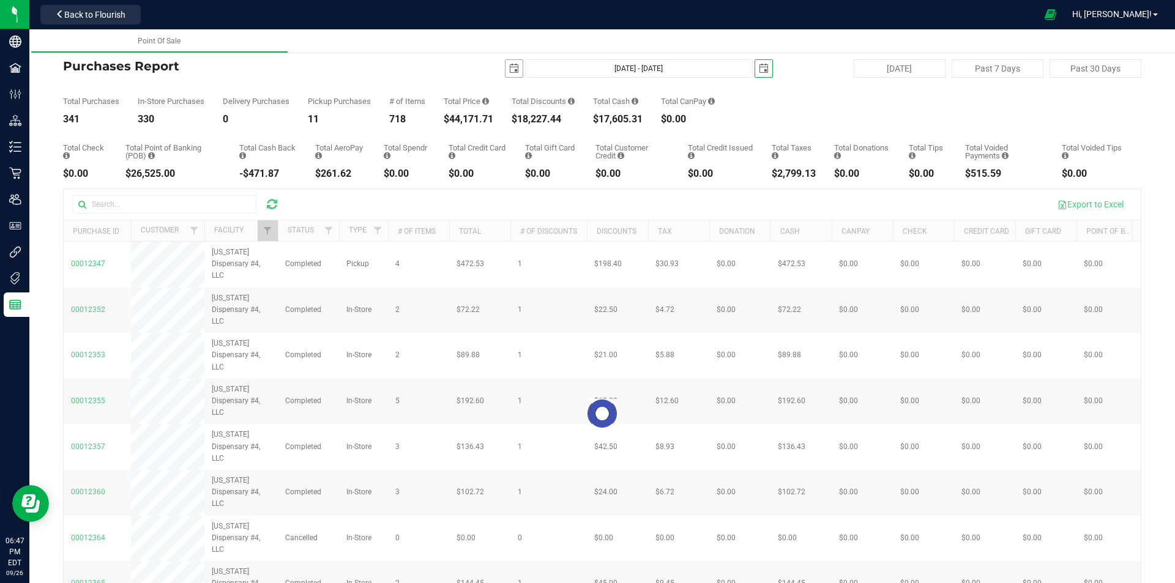
click at [509, 69] on span "select" at bounding box center [514, 69] width 10 height 10
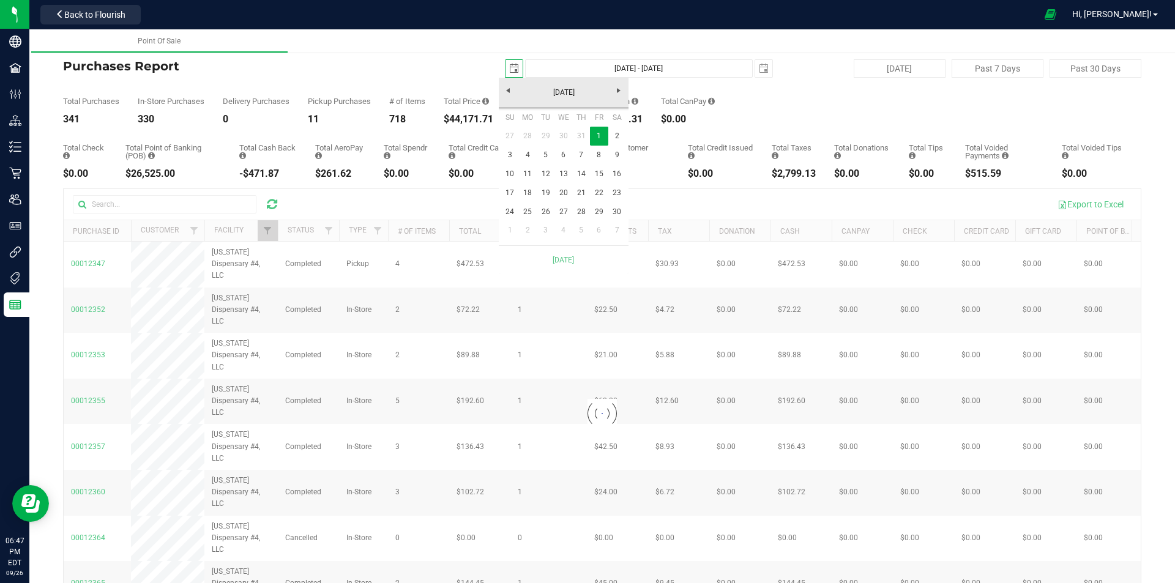
scroll to position [0, 31]
click at [619, 94] on span "Next" at bounding box center [619, 91] width 10 height 10
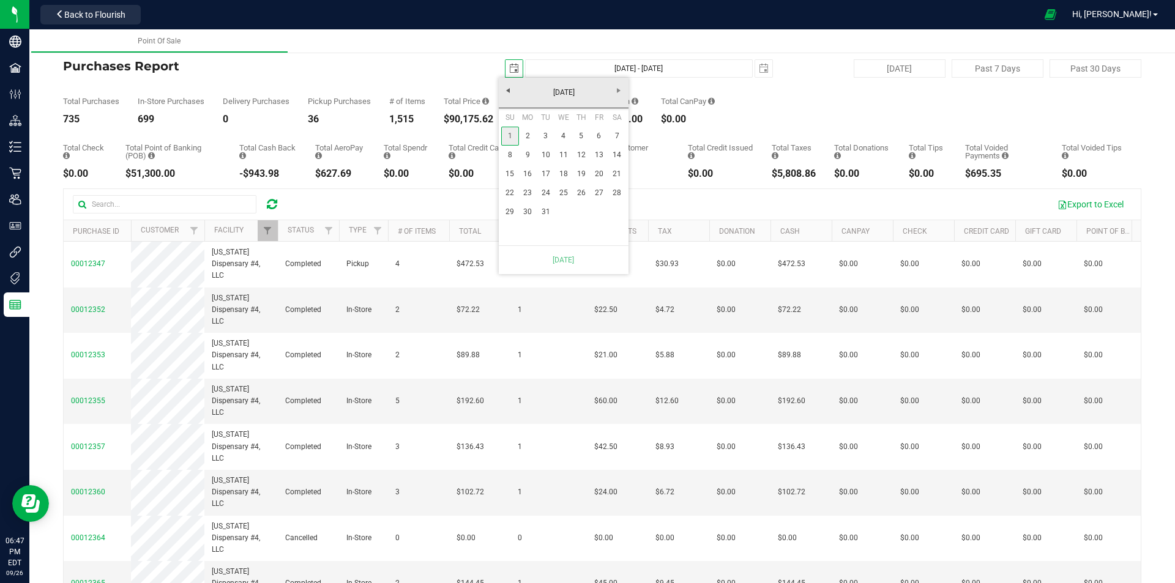
click at [511, 132] on link "1" at bounding box center [510, 136] width 18 height 19
type input "Dec 1, 2024 - Dec 31, 2024"
type input "2024-12-01"
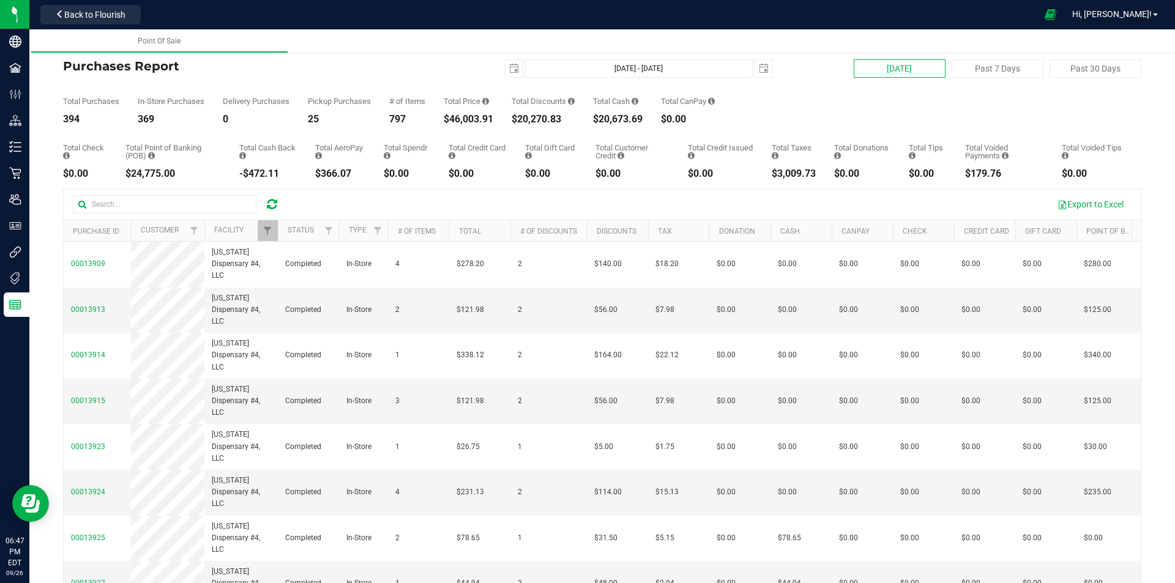
click at [904, 73] on button "[DATE]" at bounding box center [899, 68] width 92 height 18
type input "[DATE] - [DATE]"
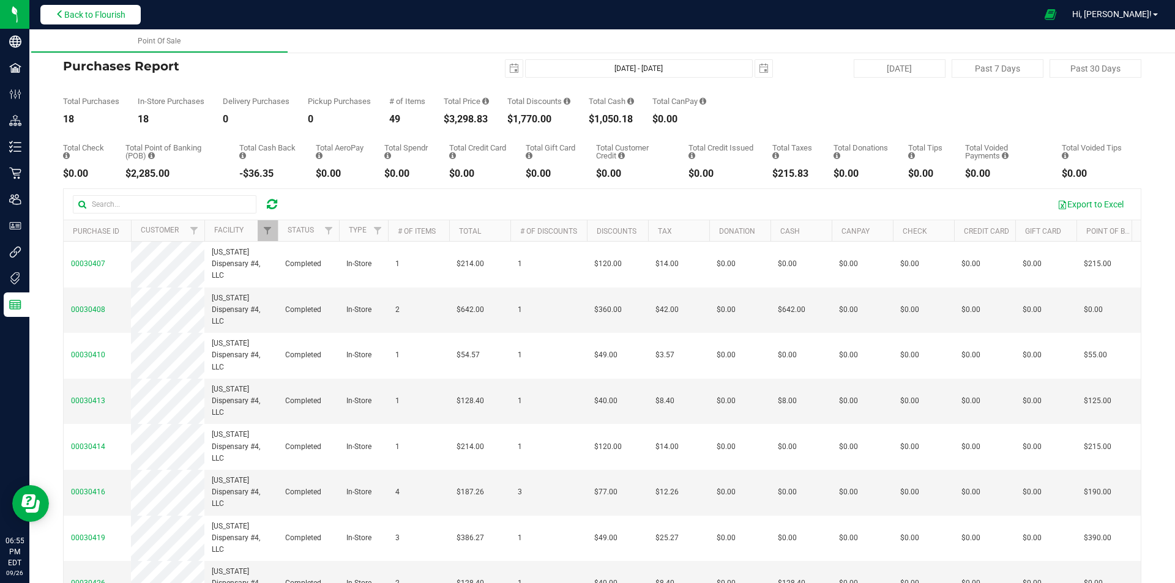
click at [91, 12] on span "Back to Flourish" at bounding box center [94, 15] width 61 height 10
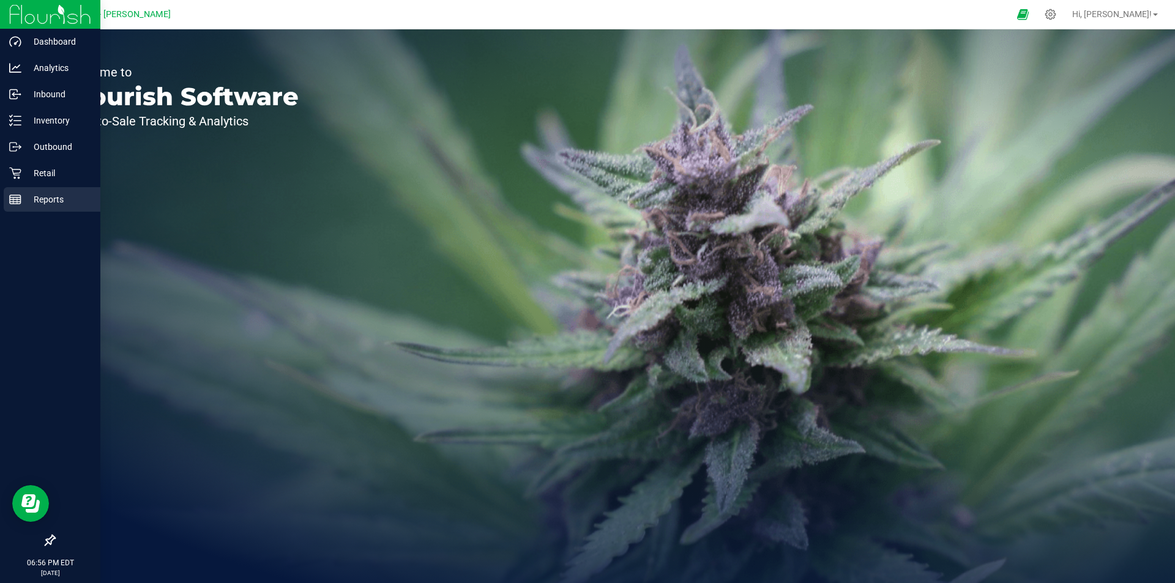
click at [40, 201] on p "Reports" at bounding box center [57, 199] width 73 height 15
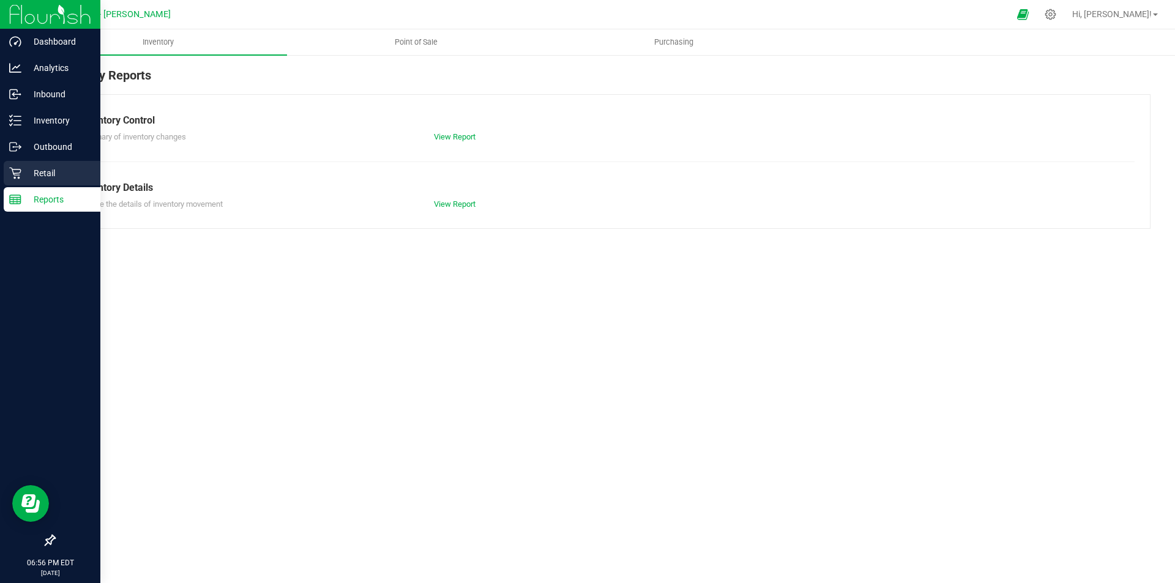
click at [56, 171] on p "Retail" at bounding box center [57, 173] width 73 height 15
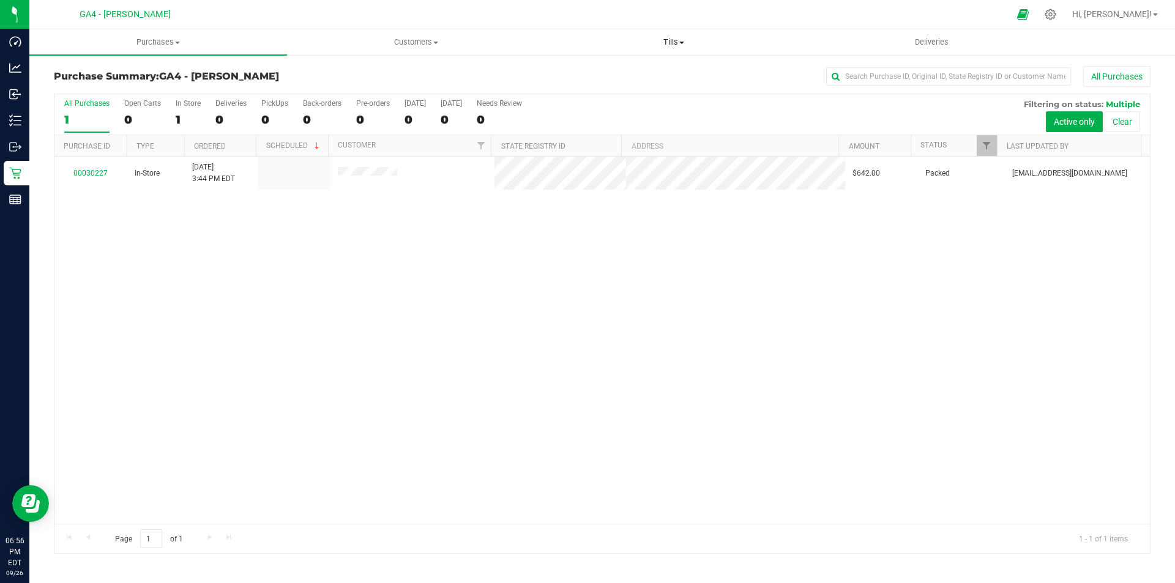
click at [672, 37] on span "Tills" at bounding box center [673, 42] width 256 height 11
click at [596, 74] on span "Manage tills" at bounding box center [585, 74] width 83 height 10
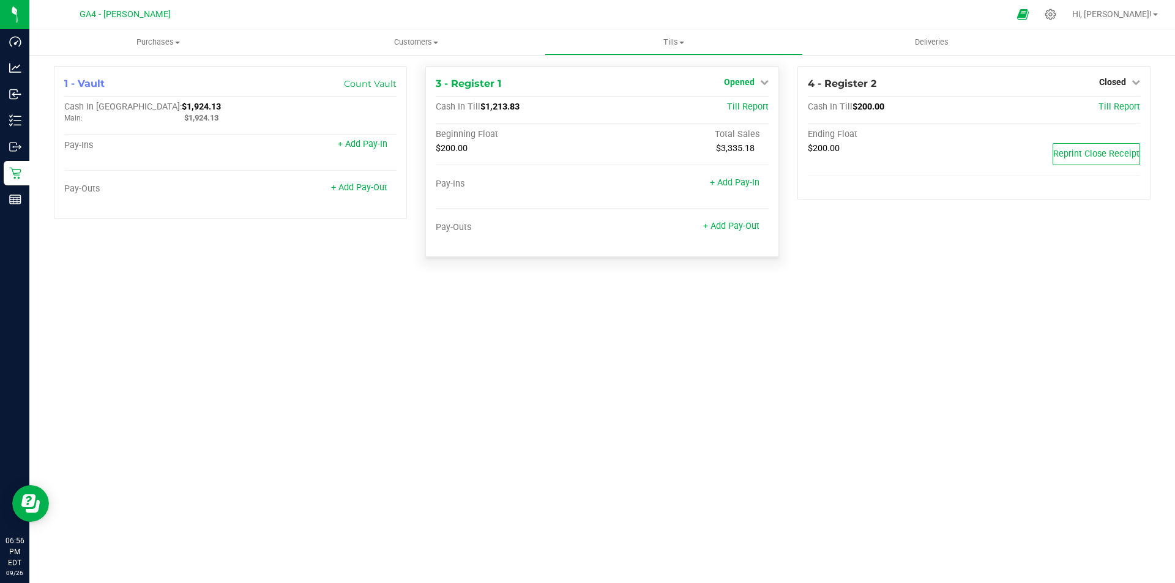
click at [752, 77] on span "Opened" at bounding box center [739, 82] width 31 height 10
click at [744, 105] on link "Close Till" at bounding box center [740, 108] width 33 height 10
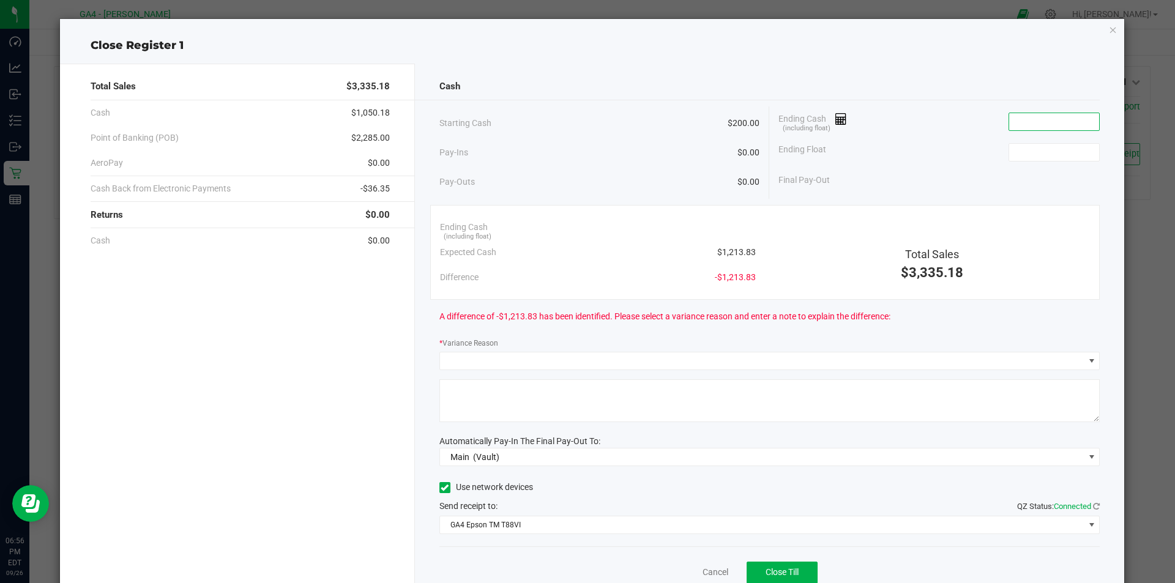
click at [1009, 123] on input at bounding box center [1054, 121] width 90 height 17
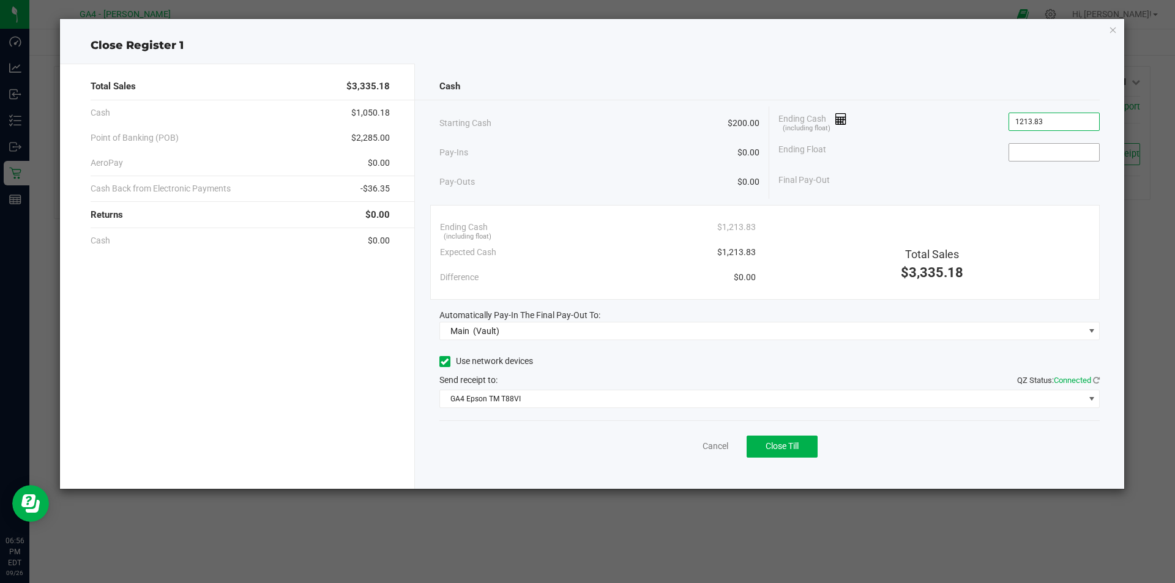
type input "$1,213.83"
click at [1030, 150] on input at bounding box center [1054, 152] width 90 height 17
type input "$200.00"
click at [792, 447] on span "Close Till" at bounding box center [781, 446] width 33 height 10
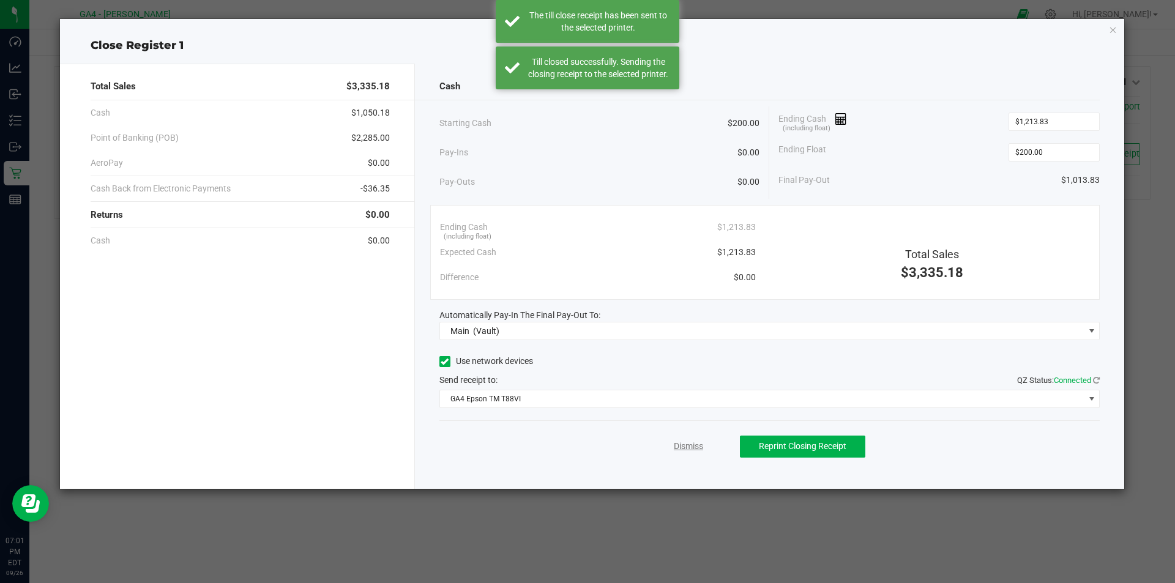
click at [678, 444] on link "Dismiss" at bounding box center [688, 446] width 29 height 13
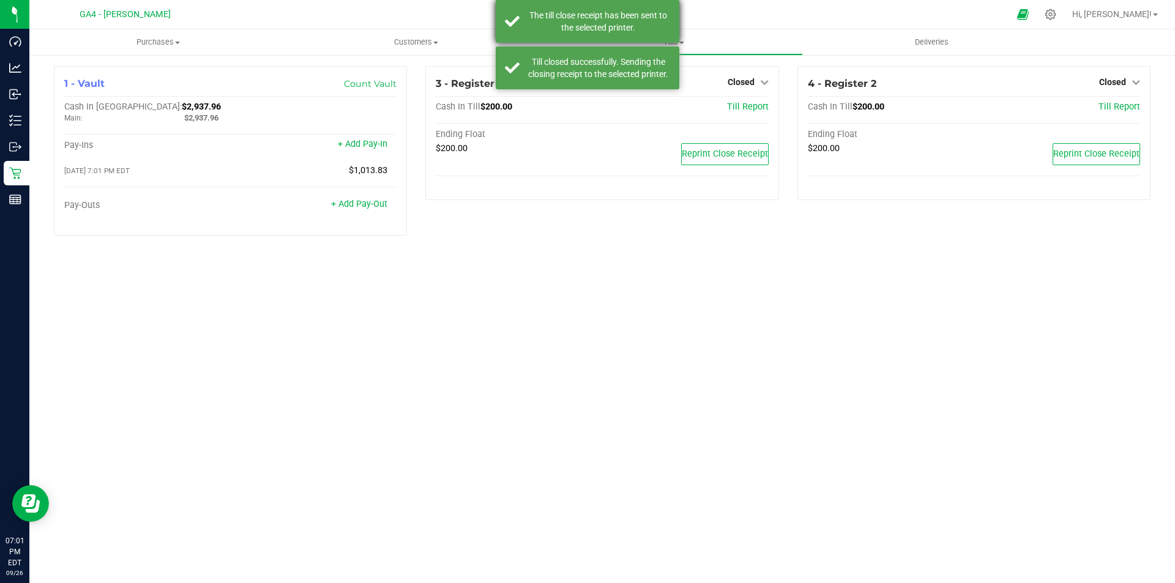
click at [518, 21] on div "The till close receipt has been sent to the selected printer." at bounding box center [588, 21] width 184 height 43
click at [520, 61] on div "1 - Vault Count Vault Cash In Vault: $2,937.96 Main: $2,937.96 Pay-Ins + Add Pa…" at bounding box center [601, 156] width 1145 height 204
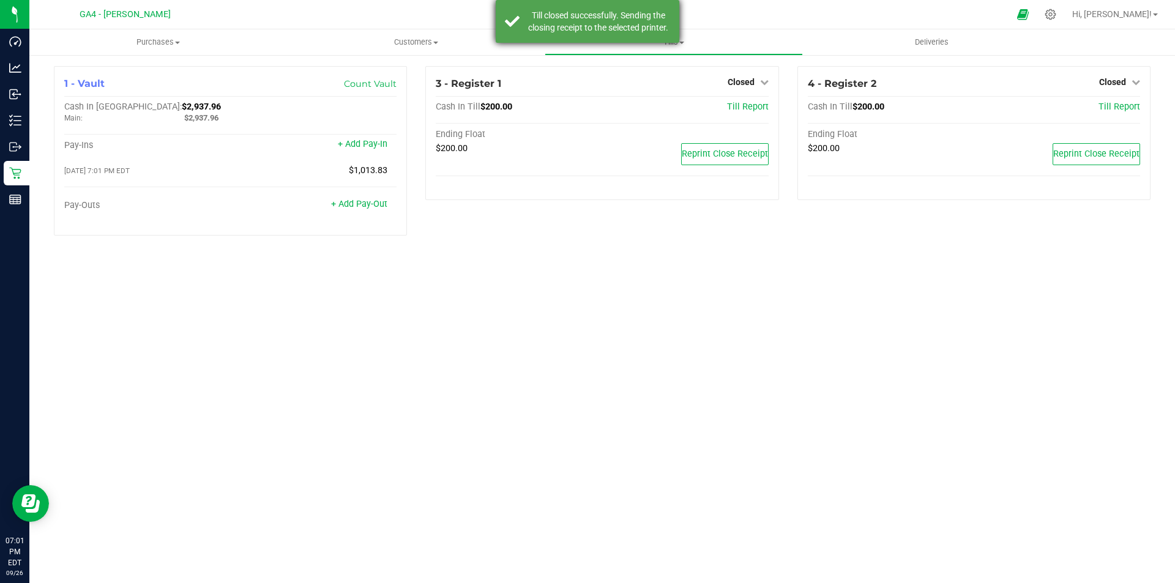
click at [526, 21] on div "Till closed successfully. Sending the closing receipt to the selected printer." at bounding box center [588, 21] width 184 height 43
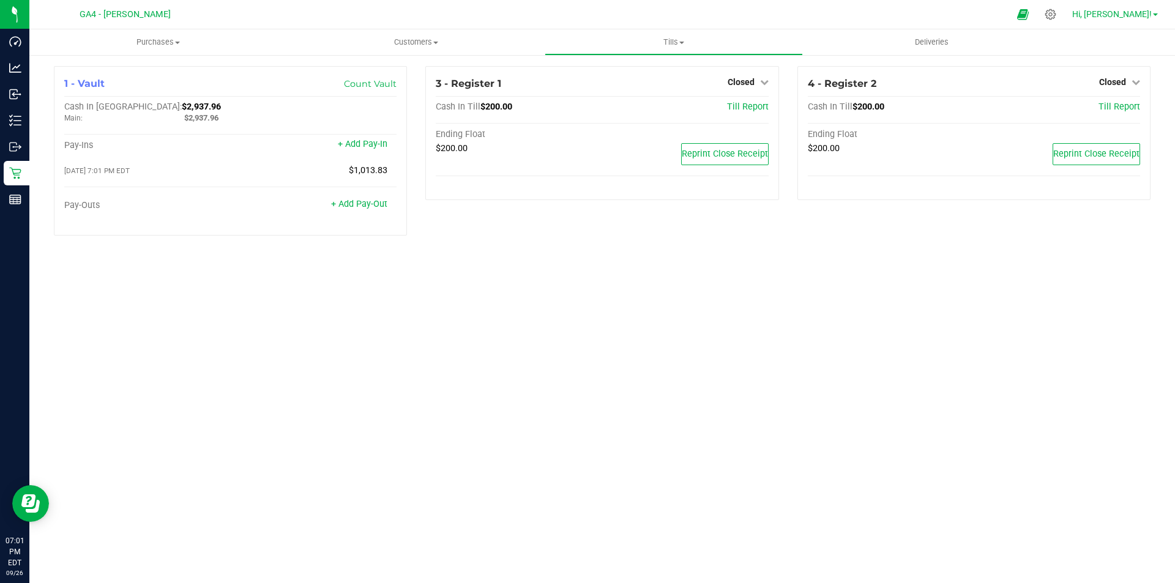
click at [1124, 15] on span "Hi, [PERSON_NAME]!" at bounding box center [1112, 14] width 80 height 10
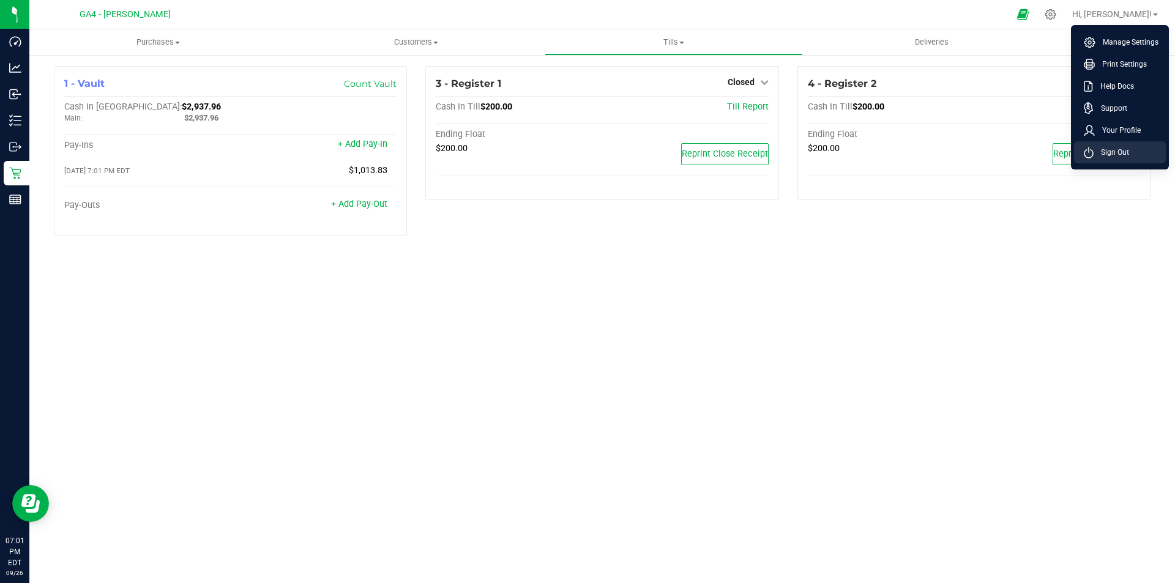
click at [1112, 157] on span "Sign Out" at bounding box center [1110, 152] width 35 height 12
